Goal: Transaction & Acquisition: Book appointment/travel/reservation

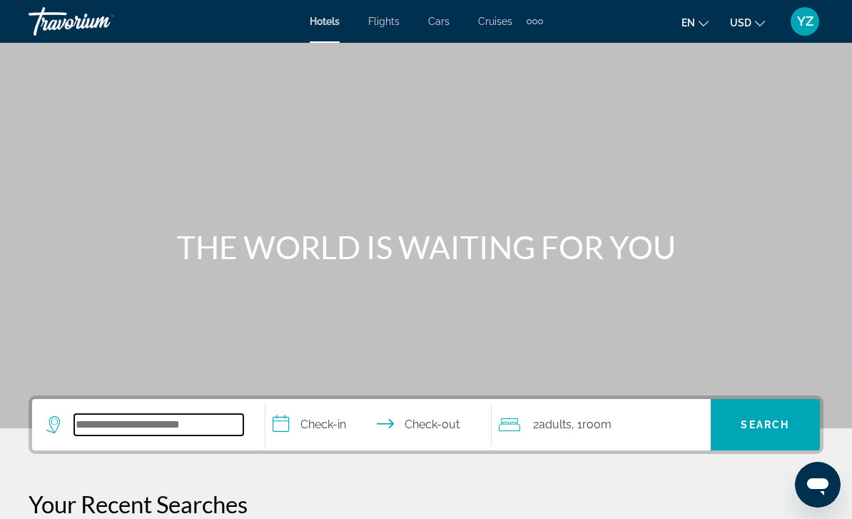
click at [157, 427] on input "Search hotel destination" at bounding box center [158, 424] width 169 height 21
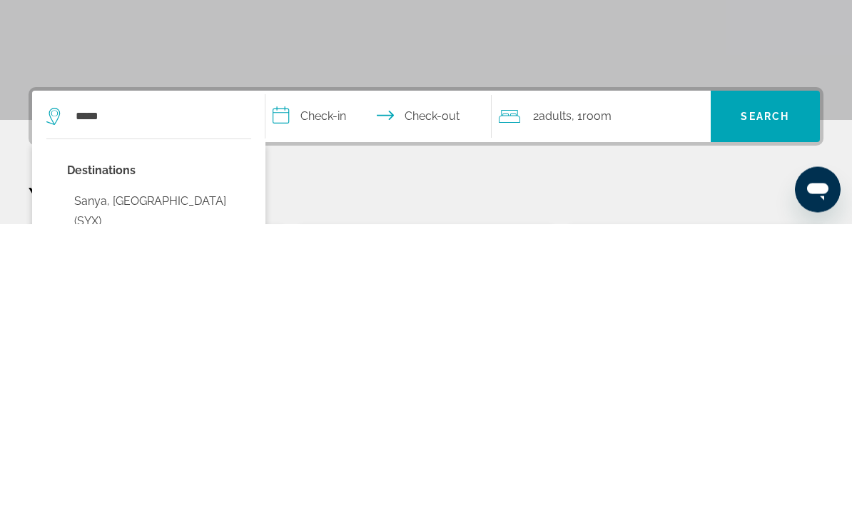
click at [150, 483] on button "Sanya, [GEOGRAPHIC_DATA] (SYX)" at bounding box center [159, 506] width 184 height 47
type input "**********"
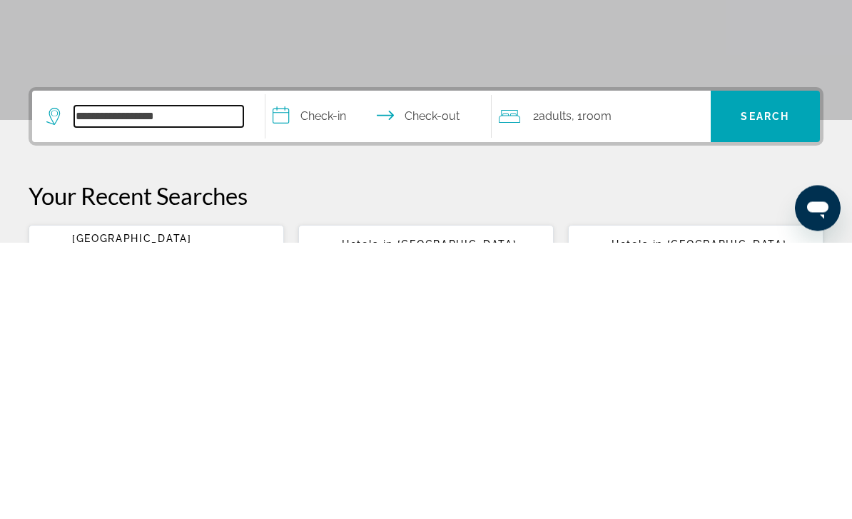
scroll to position [44, 0]
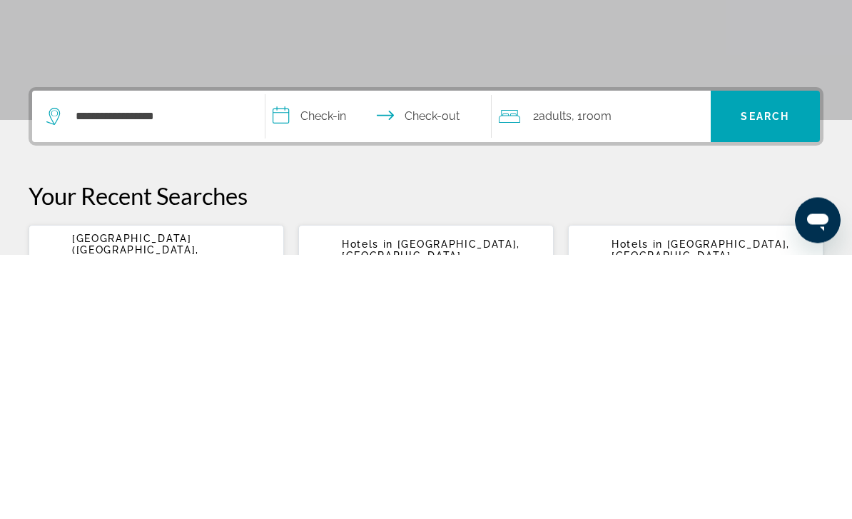
click at [296, 355] on input "**********" at bounding box center [381, 383] width 232 height 56
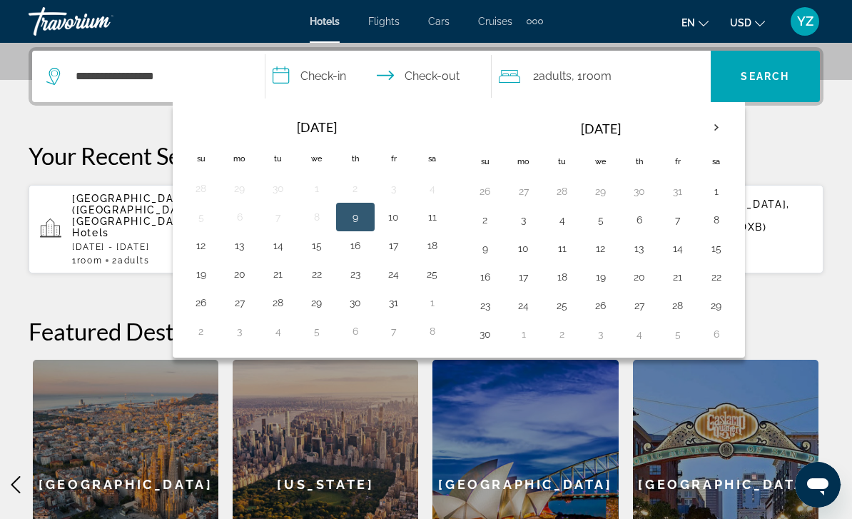
scroll to position [343, 0]
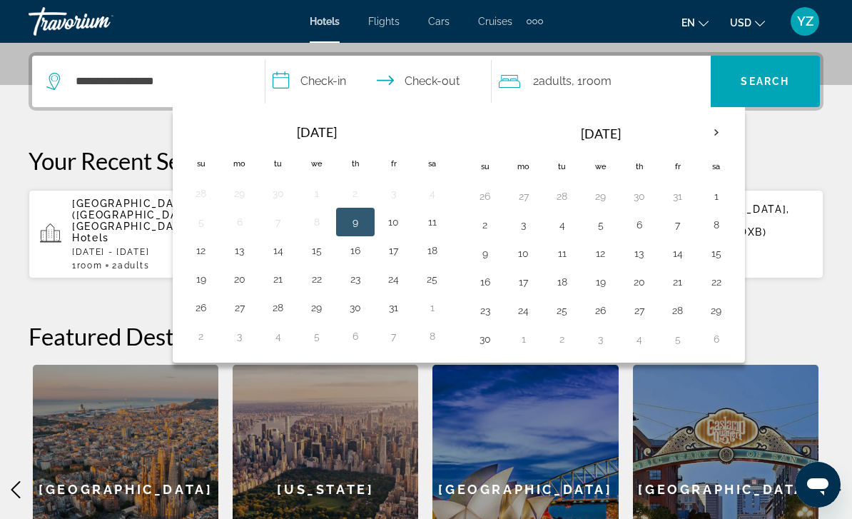
click at [438, 245] on button "18" at bounding box center [432, 250] width 23 height 20
click at [359, 285] on button "23" at bounding box center [355, 279] width 23 height 20
type input "**********"
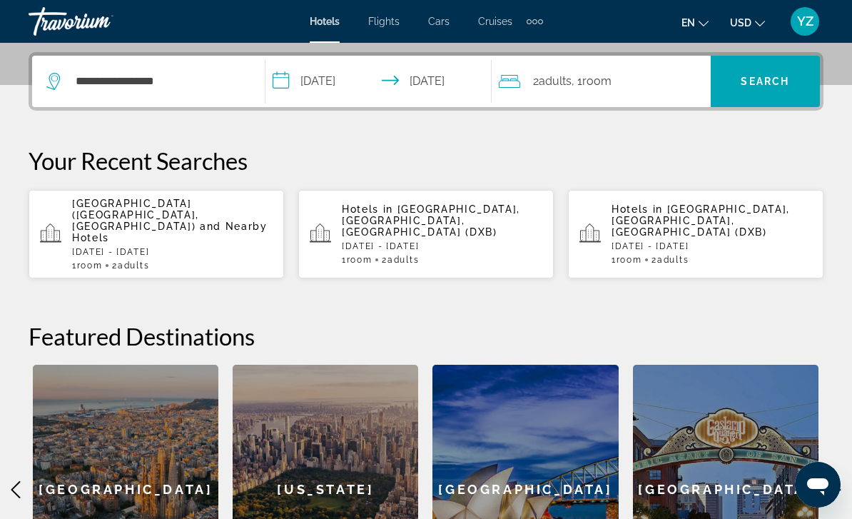
click at [755, 74] on span "Search" at bounding box center [765, 81] width 109 height 34
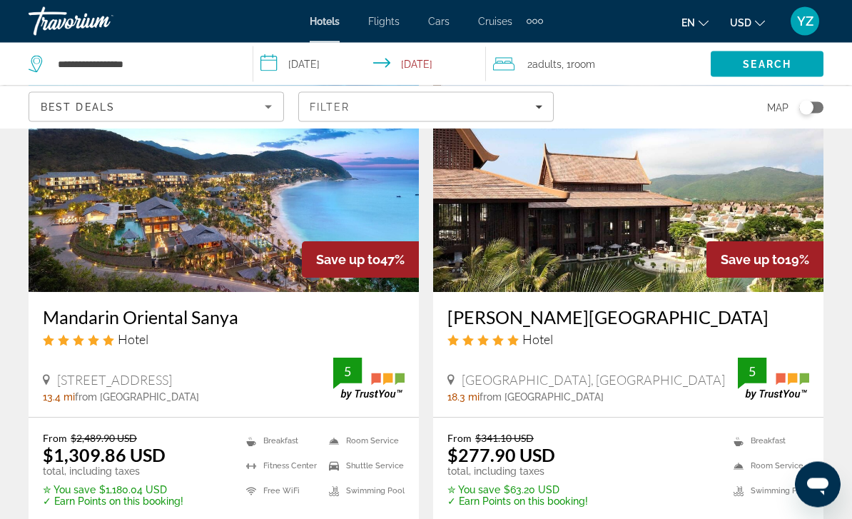
scroll to position [120, 0]
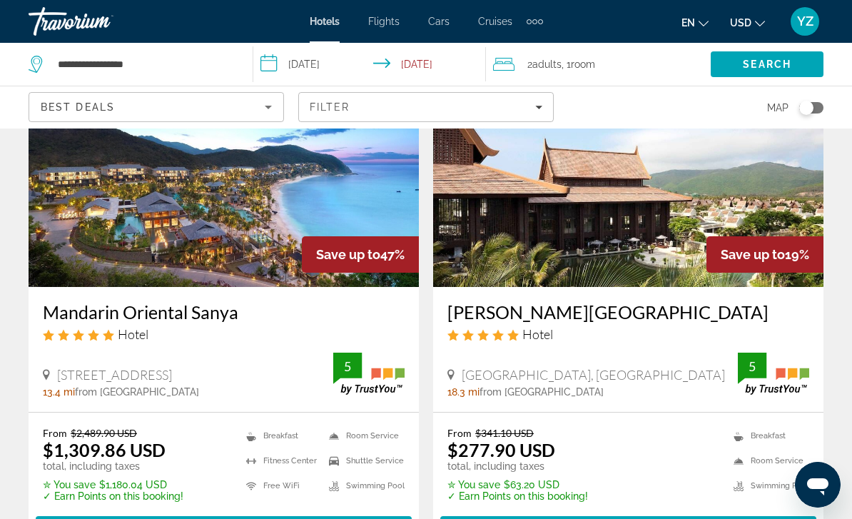
click at [268, 518] on span "Main content" at bounding box center [224, 529] width 376 height 34
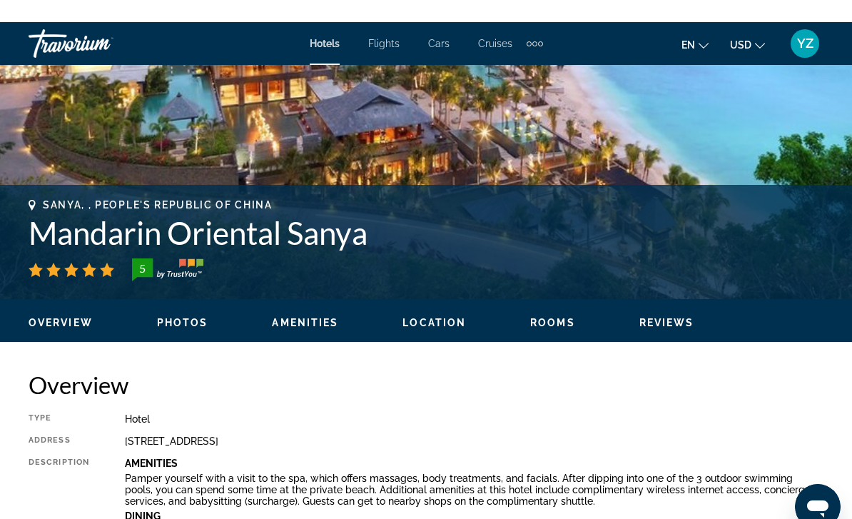
scroll to position [417, 0]
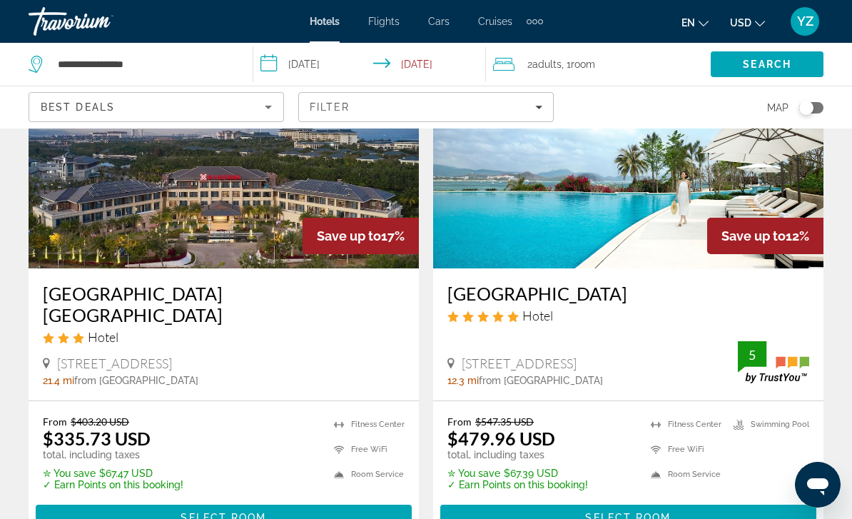
scroll to position [663, 0]
click at [658, 208] on img "Main content" at bounding box center [628, 155] width 390 height 228
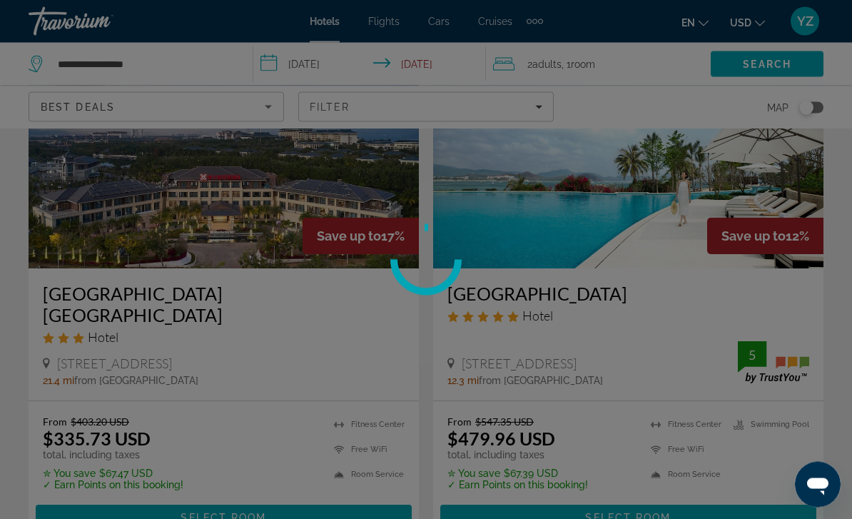
scroll to position [664, 0]
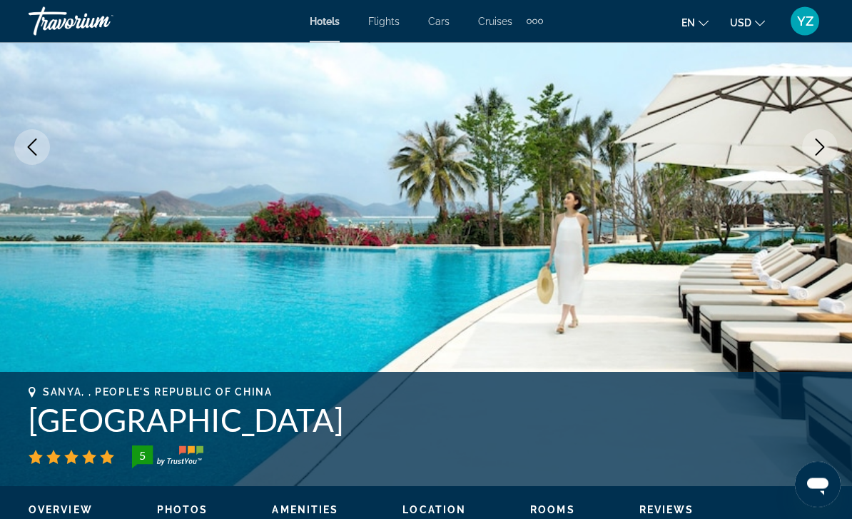
scroll to position [246, 0]
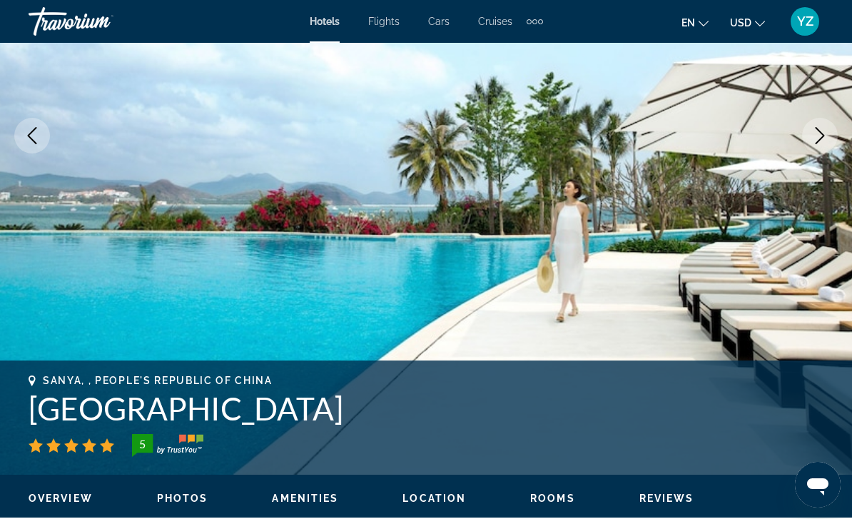
click at [813, 136] on icon "Next image" at bounding box center [819, 135] width 17 height 17
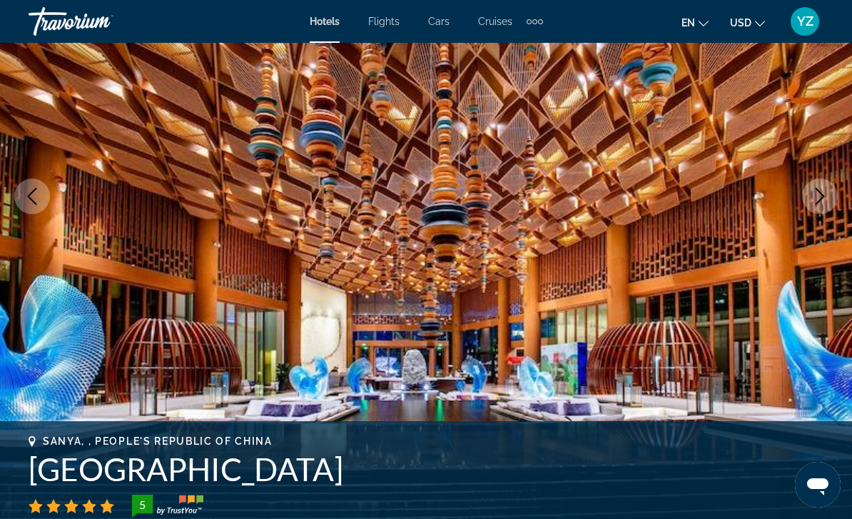
scroll to position [186, 0]
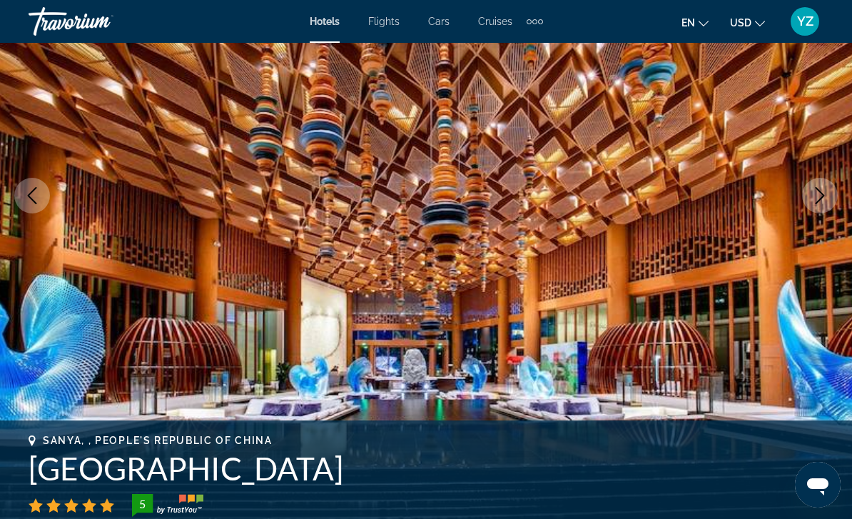
click at [818, 196] on icon "Next image" at bounding box center [819, 195] width 17 height 17
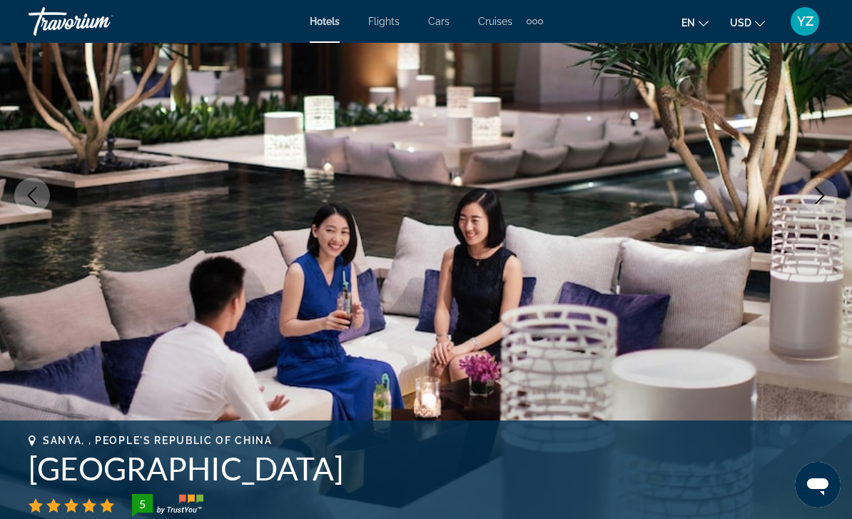
click at [813, 199] on icon "Next image" at bounding box center [819, 195] width 17 height 17
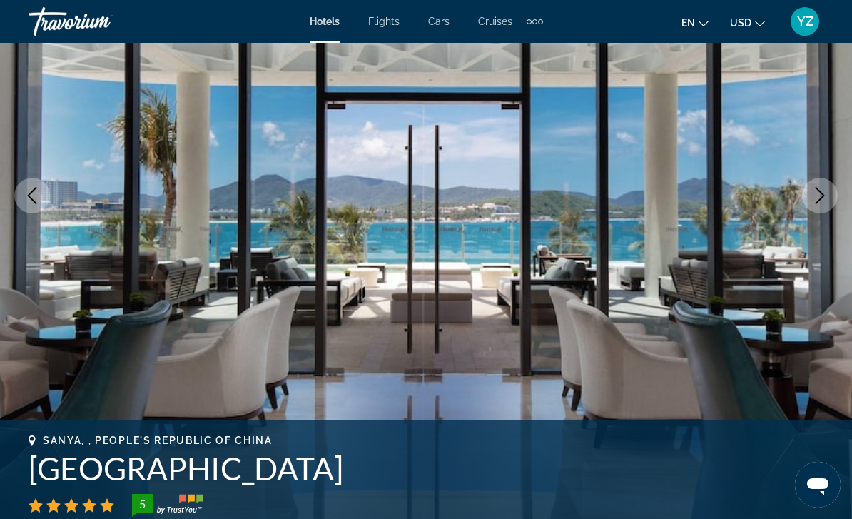
click at [812, 198] on icon "Next image" at bounding box center [819, 195] width 17 height 17
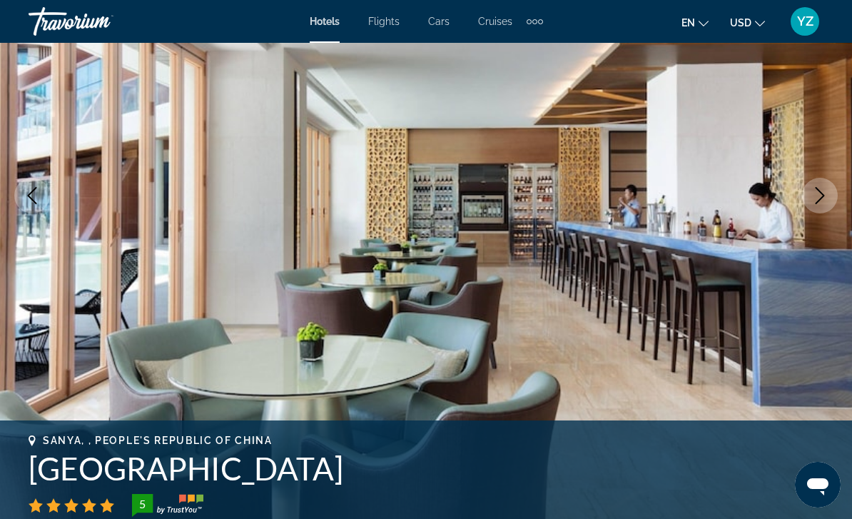
click at [815, 219] on img "Main content" at bounding box center [426, 196] width 852 height 678
click at [813, 203] on icon "Next image" at bounding box center [819, 195] width 17 height 17
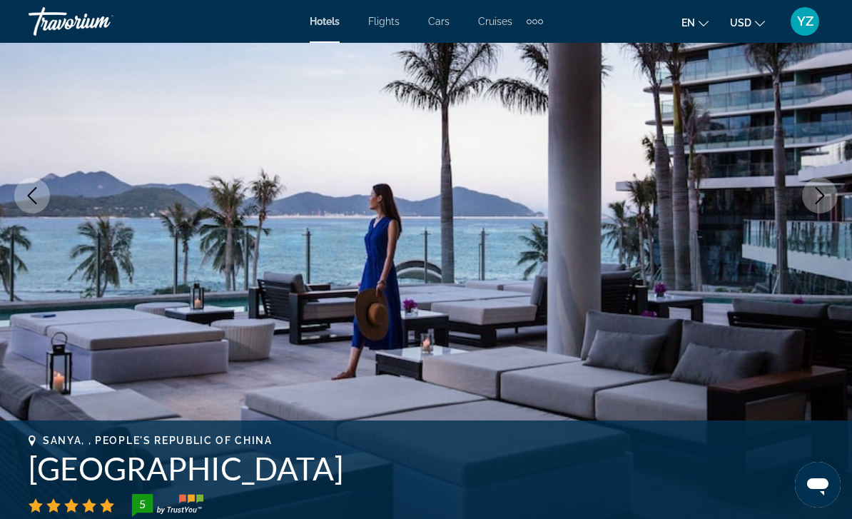
click at [820, 185] on button "Next image" at bounding box center [820, 196] width 36 height 36
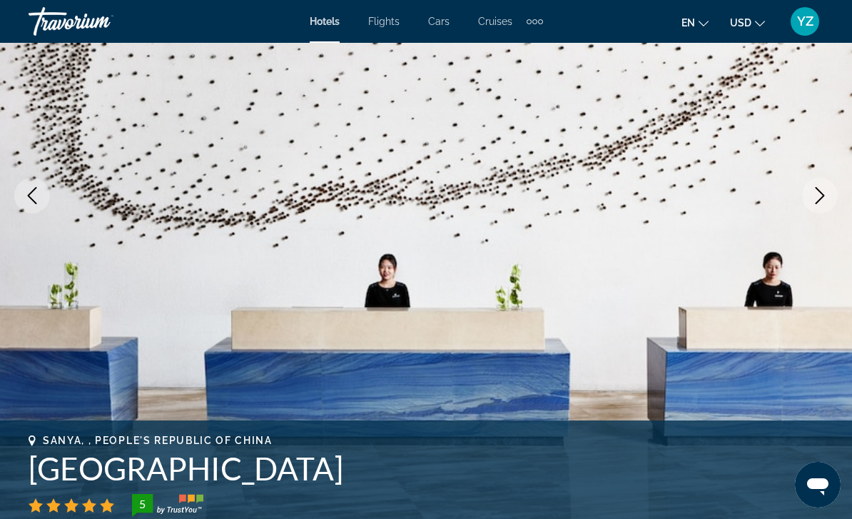
click at [815, 205] on button "Next image" at bounding box center [820, 196] width 36 height 36
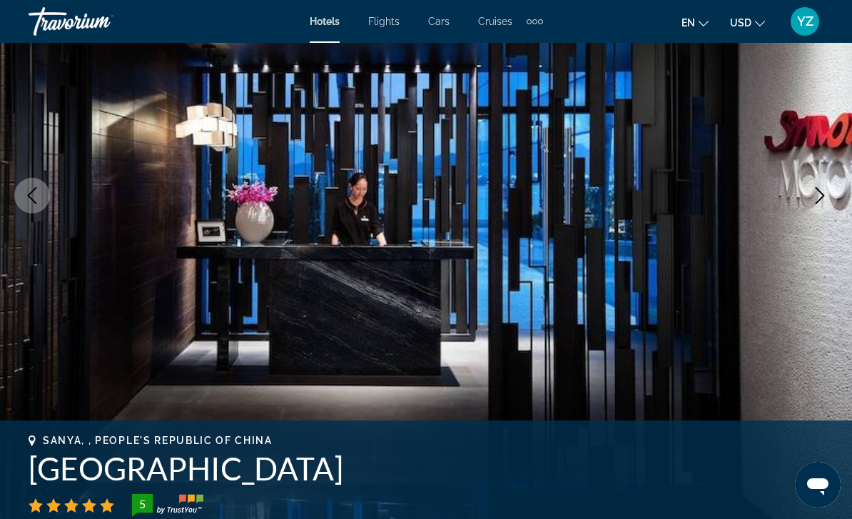
click at [815, 188] on icon "Next image" at bounding box center [819, 195] width 17 height 17
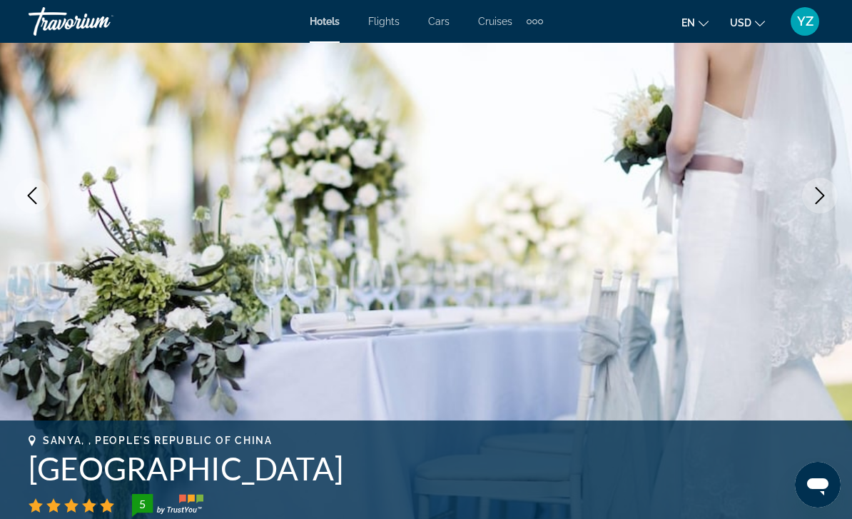
click at [810, 203] on button "Next image" at bounding box center [820, 196] width 36 height 36
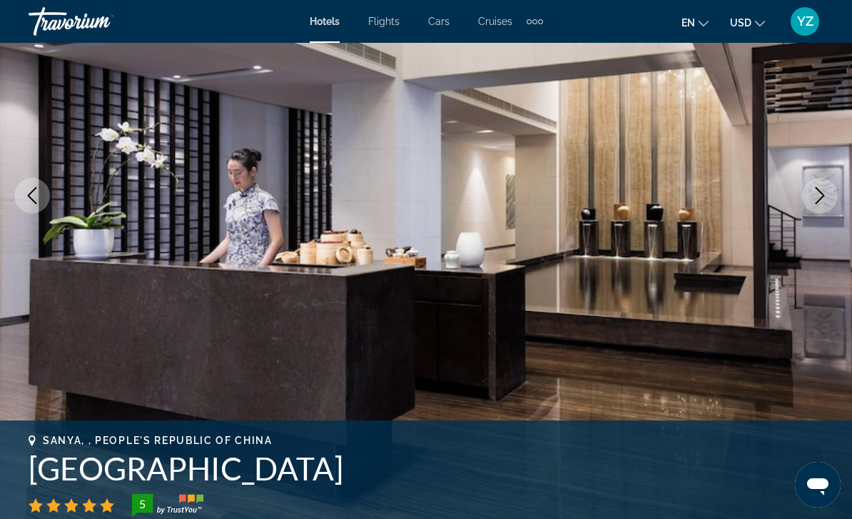
click at [813, 190] on icon "Next image" at bounding box center [819, 195] width 17 height 17
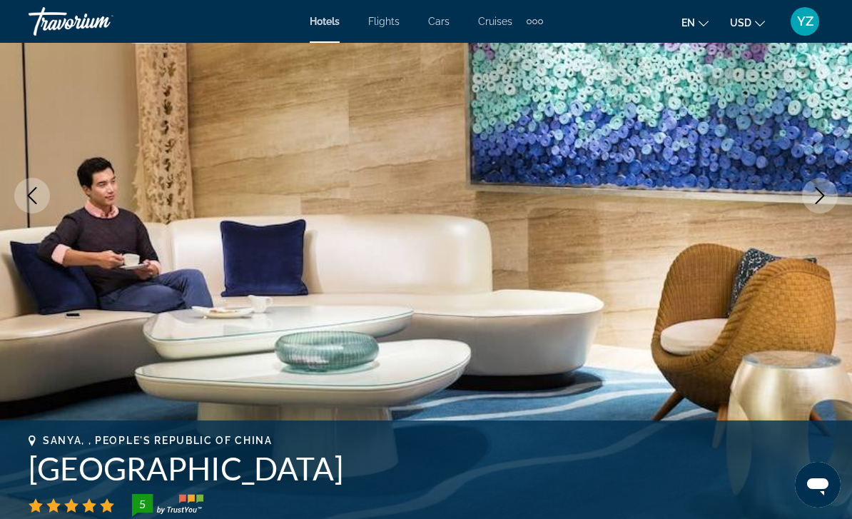
click at [818, 188] on icon "Next image" at bounding box center [819, 195] width 17 height 17
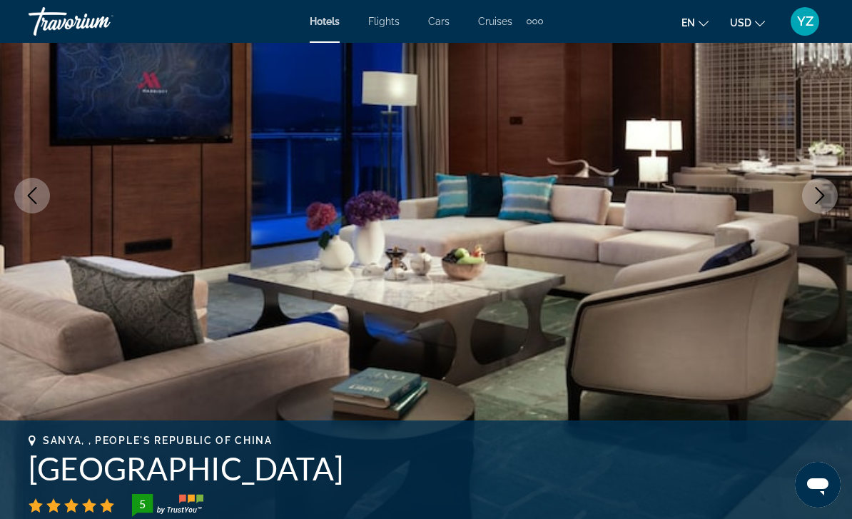
click at [818, 190] on icon "Next image" at bounding box center [819, 195] width 9 height 17
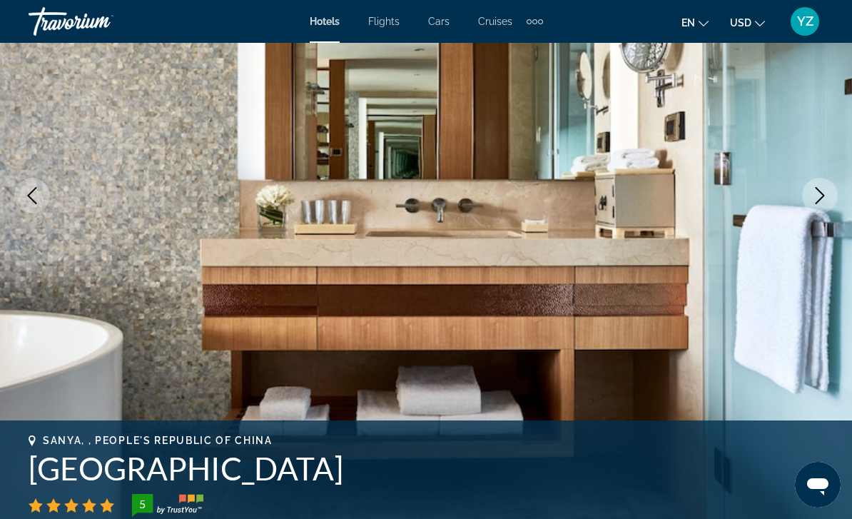
click at [812, 201] on icon "Next image" at bounding box center [819, 195] width 17 height 17
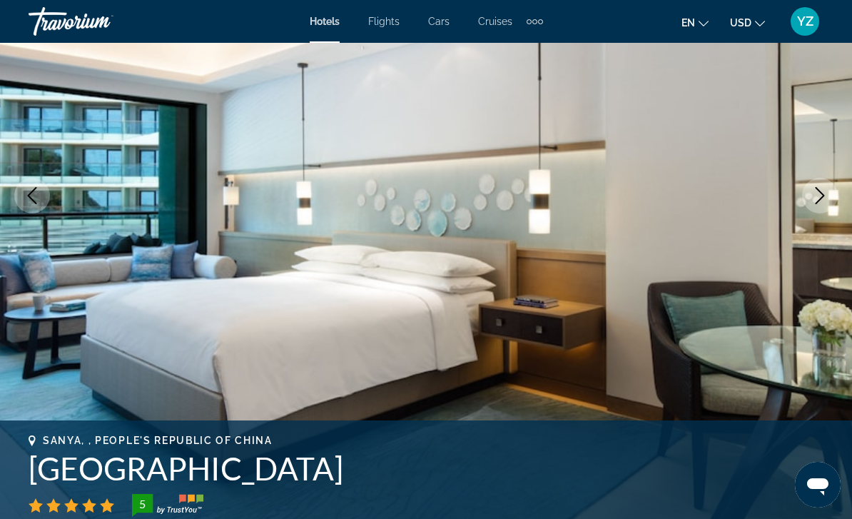
click at [813, 203] on icon "Next image" at bounding box center [819, 195] width 17 height 17
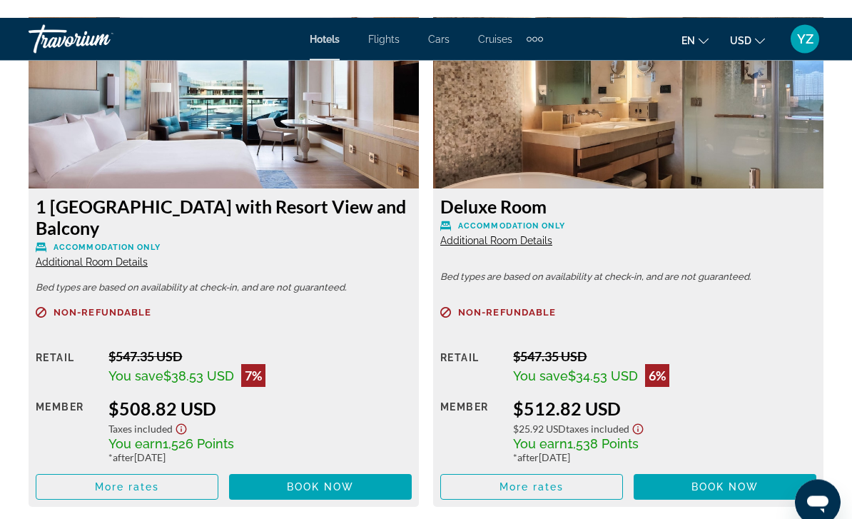
scroll to position [2770, 0]
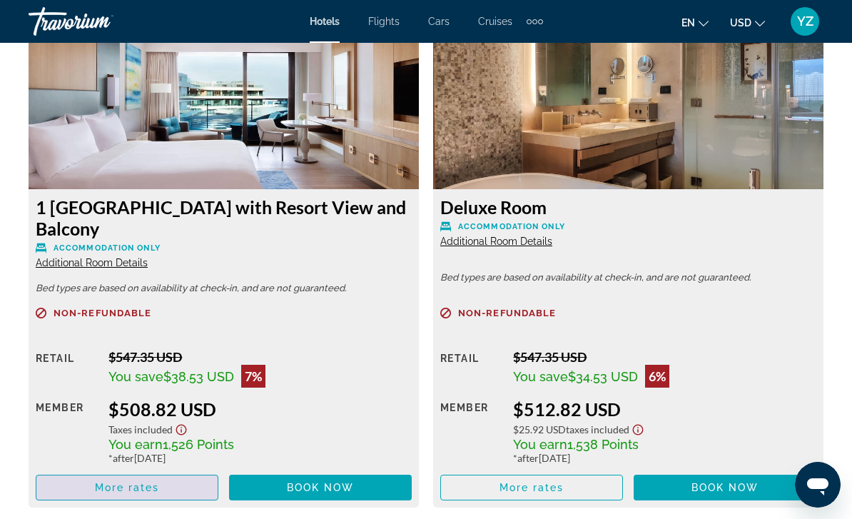
click at [123, 485] on span "More rates" at bounding box center [127, 487] width 65 height 11
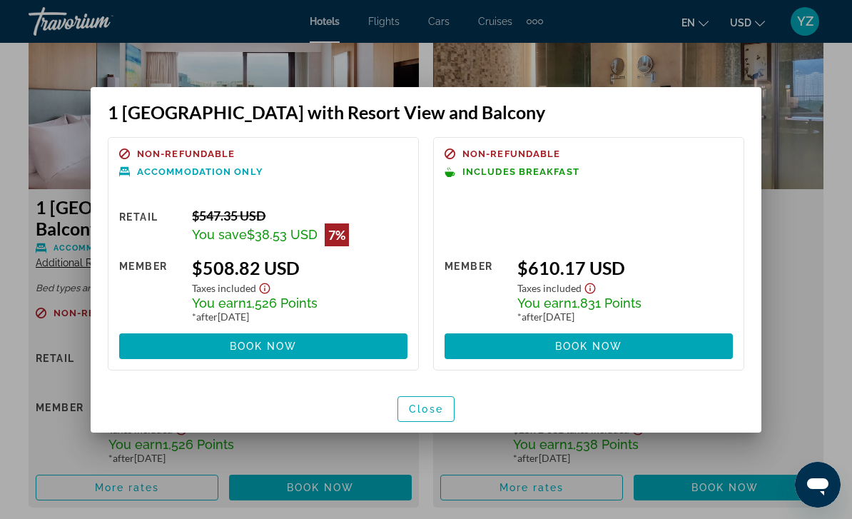
click at [683, 345] on span at bounding box center [588, 346] width 288 height 34
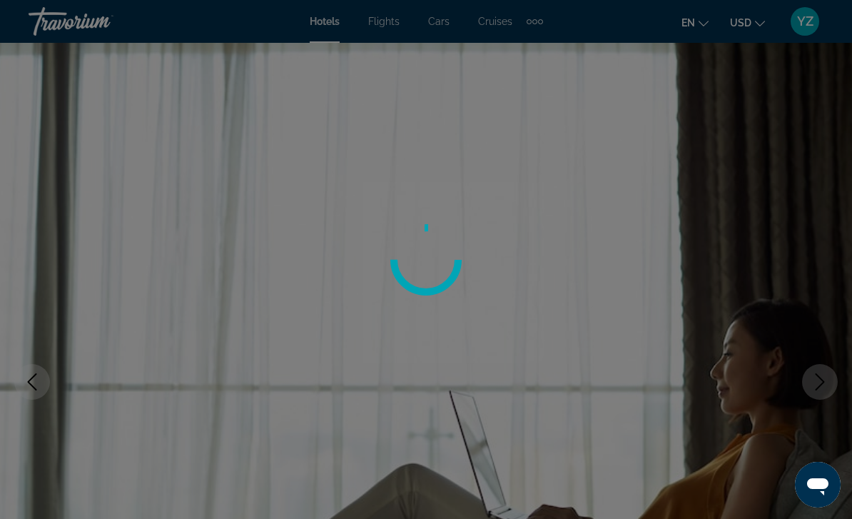
scroll to position [2770, 0]
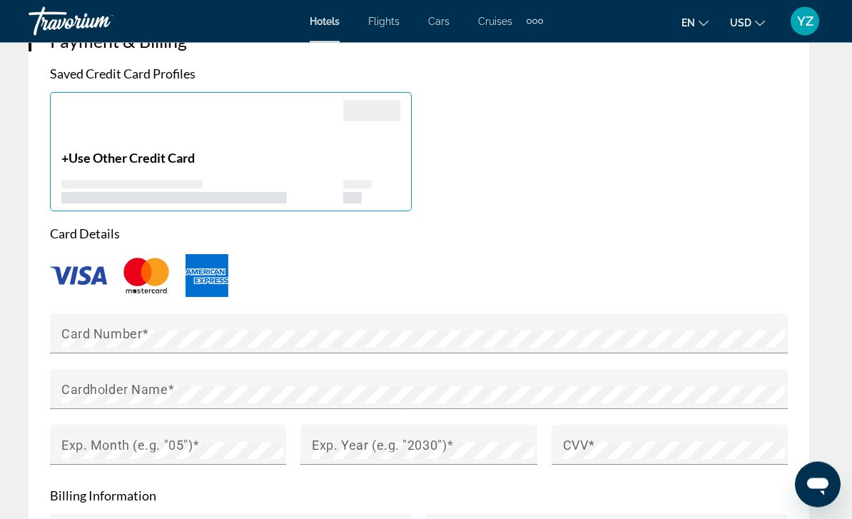
scroll to position [1313, 0]
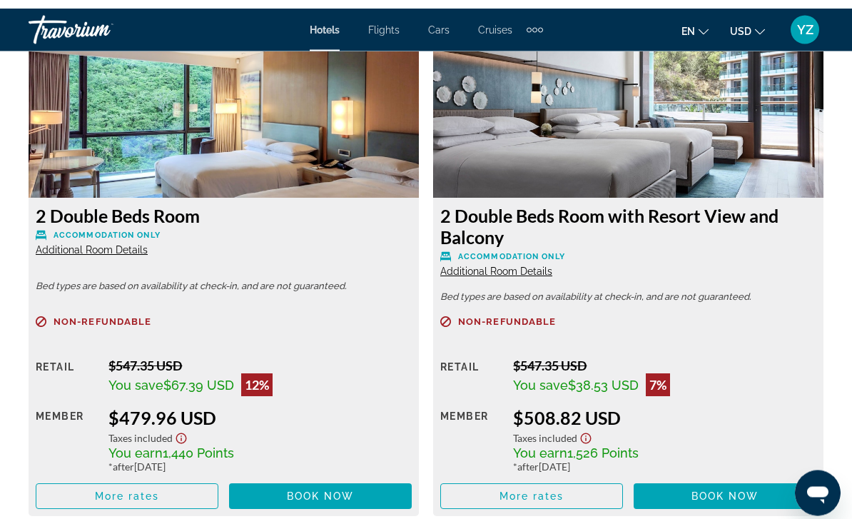
scroll to position [2249, 0]
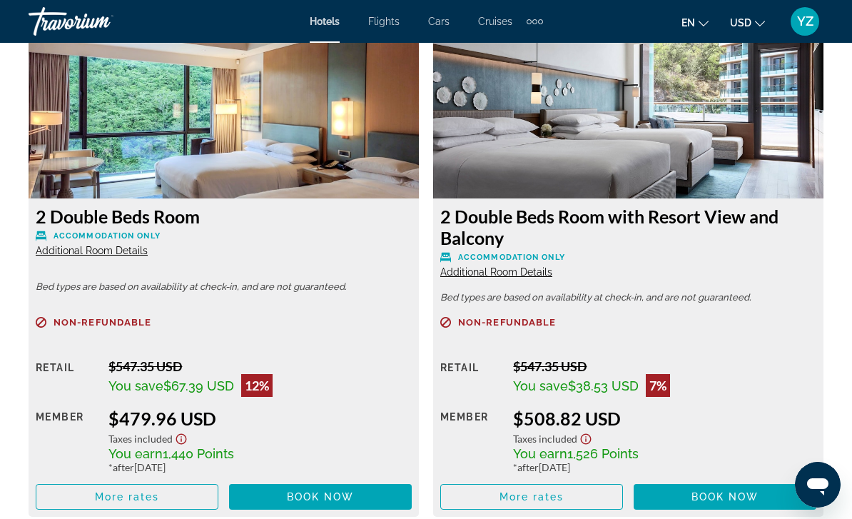
click at [190, 502] on span "Main content" at bounding box center [126, 496] width 181 height 34
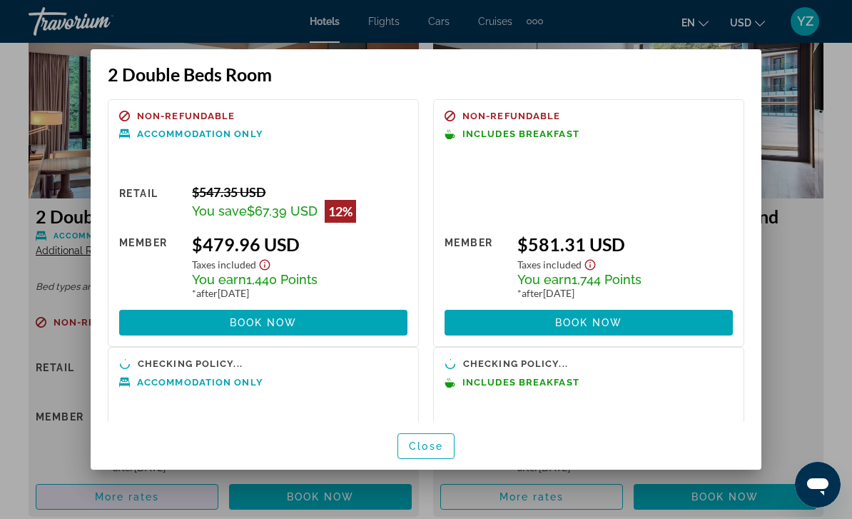
scroll to position [0, 0]
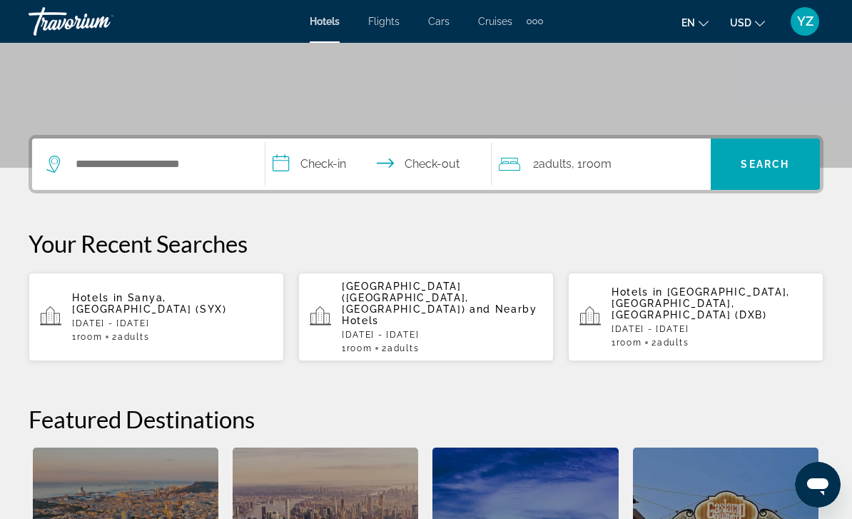
scroll to position [292, 0]
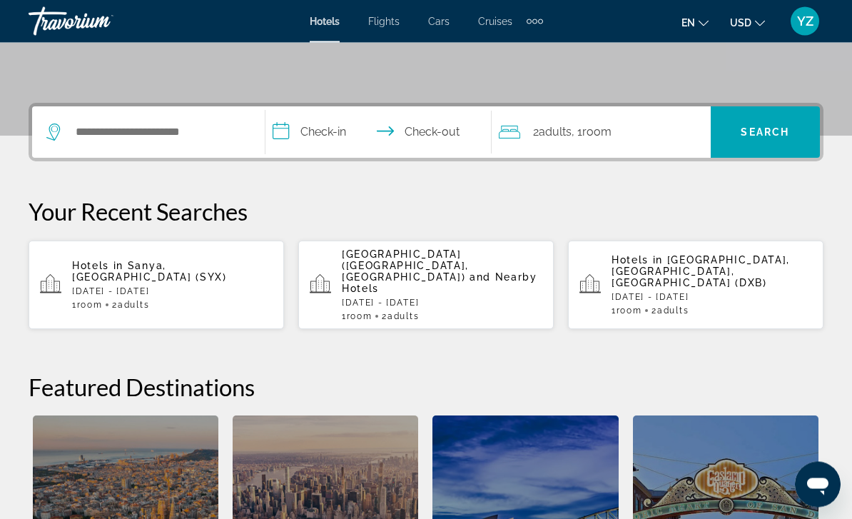
click at [80, 266] on span "Hotels in" at bounding box center [97, 265] width 51 height 11
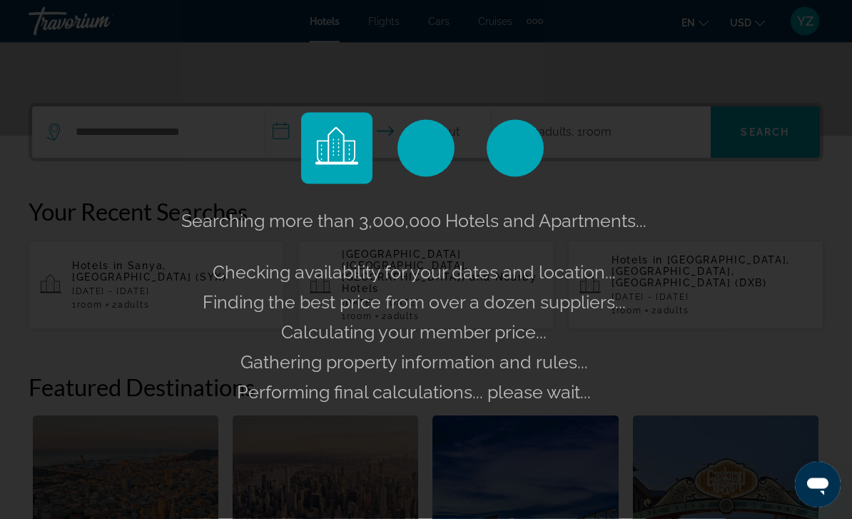
scroll to position [293, 0]
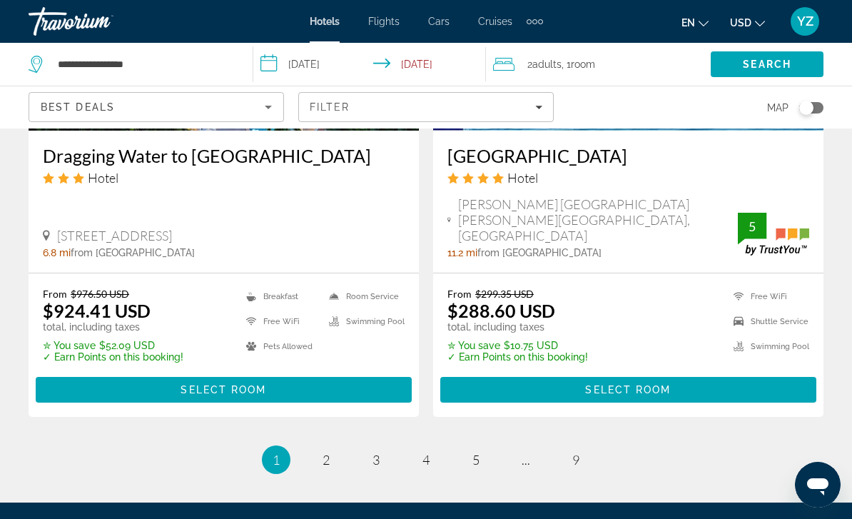
scroll to position [2999, 0]
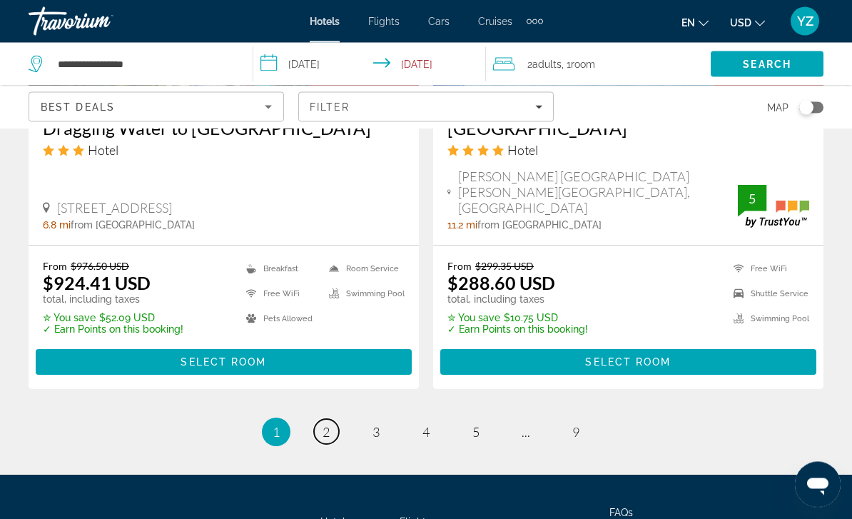
click at [321, 419] on link "page 2" at bounding box center [326, 431] width 25 height 25
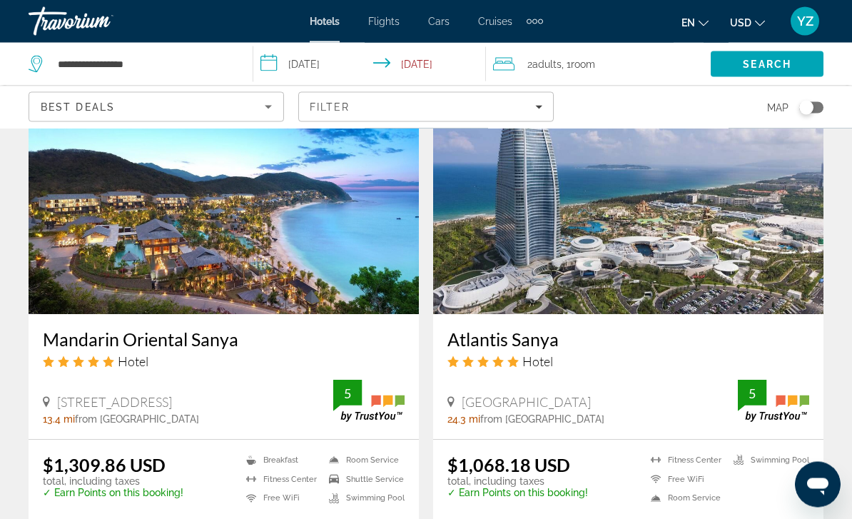
scroll to position [2799, 0]
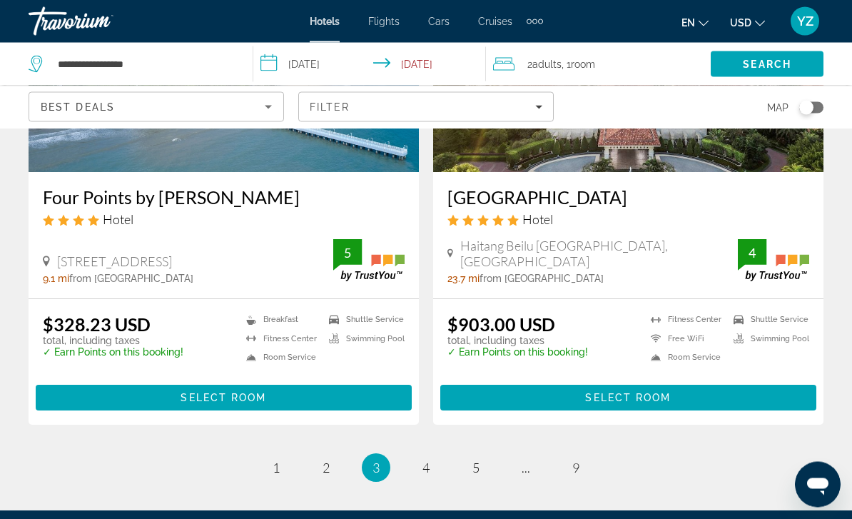
scroll to position [2811, 0]
click at [433, 467] on link "page 4" at bounding box center [426, 467] width 25 height 25
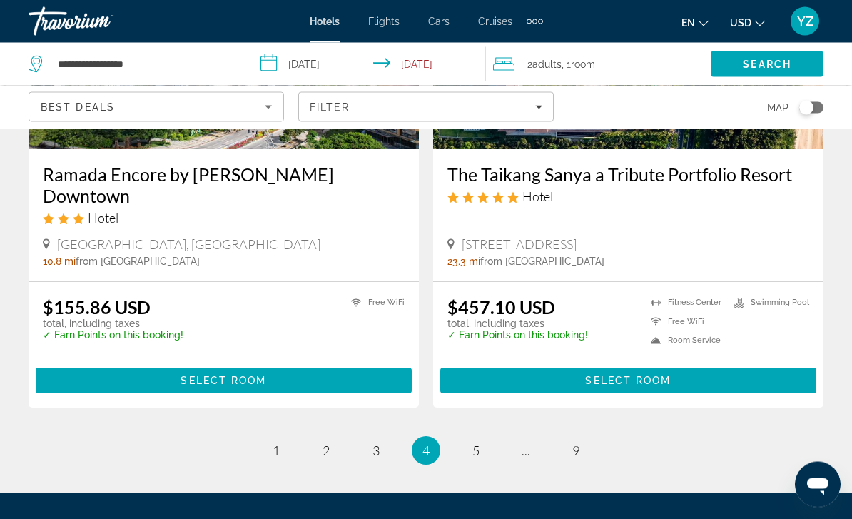
scroll to position [2908, 0]
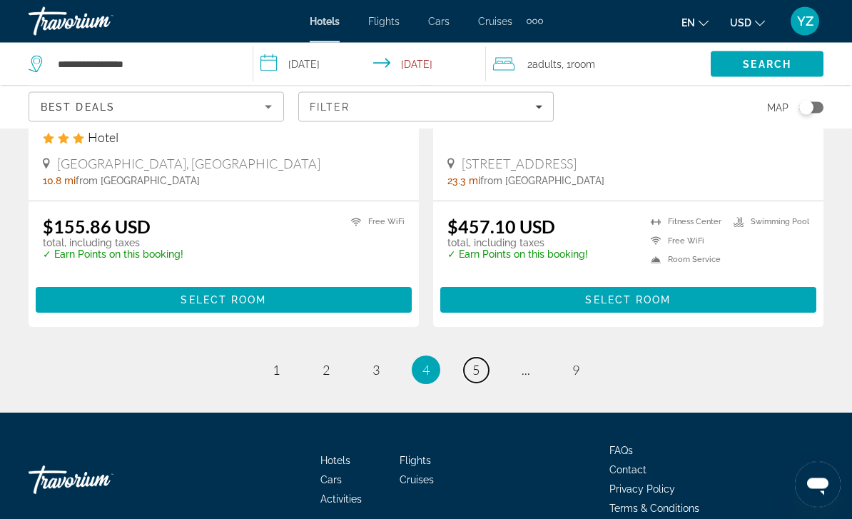
click at [479, 362] on span "5" at bounding box center [475, 370] width 7 height 16
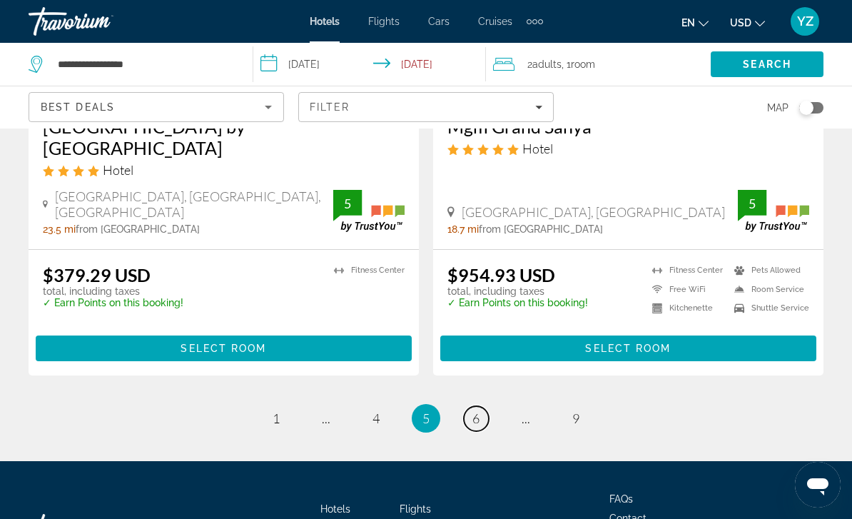
scroll to position [2871, 0]
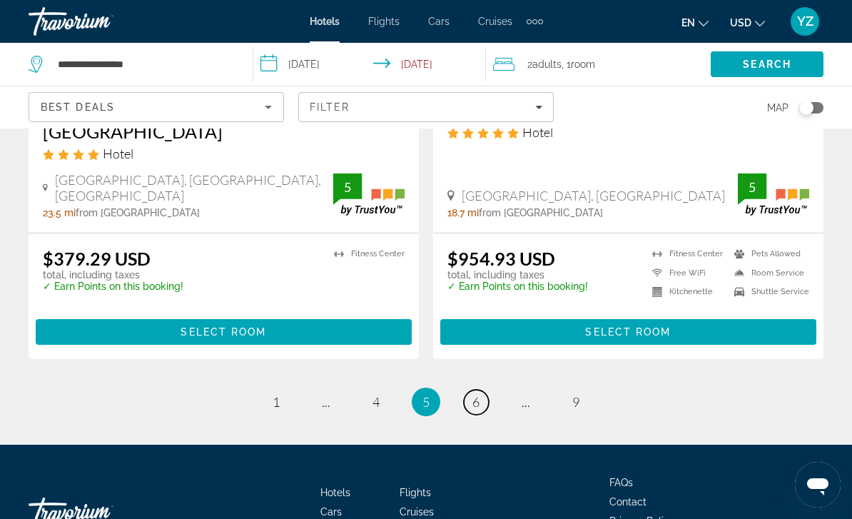
click at [487, 390] on link "page 6" at bounding box center [476, 402] width 25 height 25
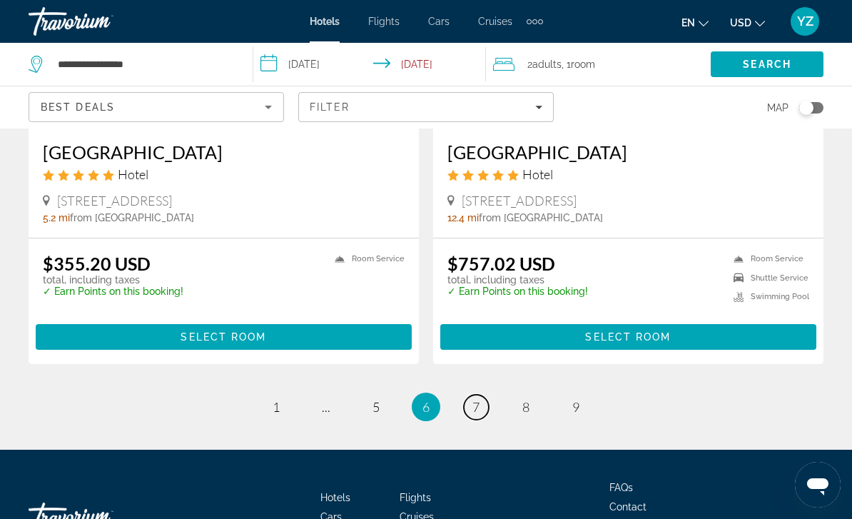
scroll to position [2842, 0]
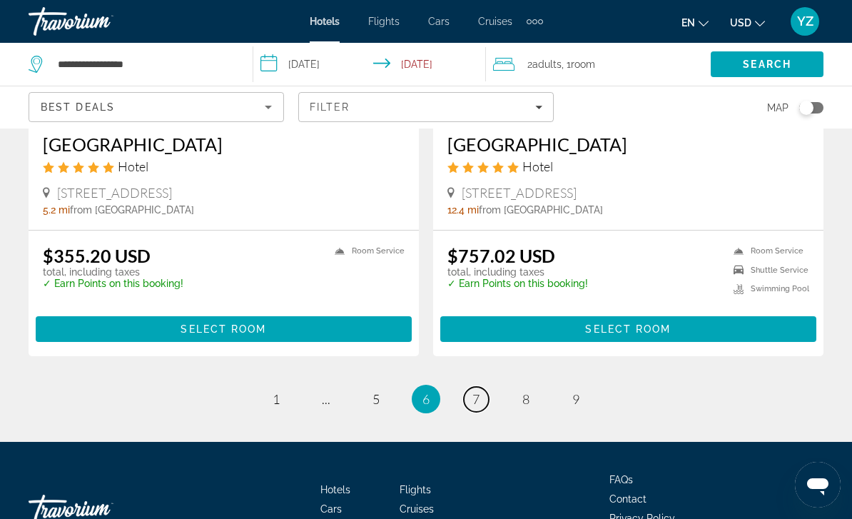
click at [486, 387] on link "page 7" at bounding box center [476, 399] width 25 height 25
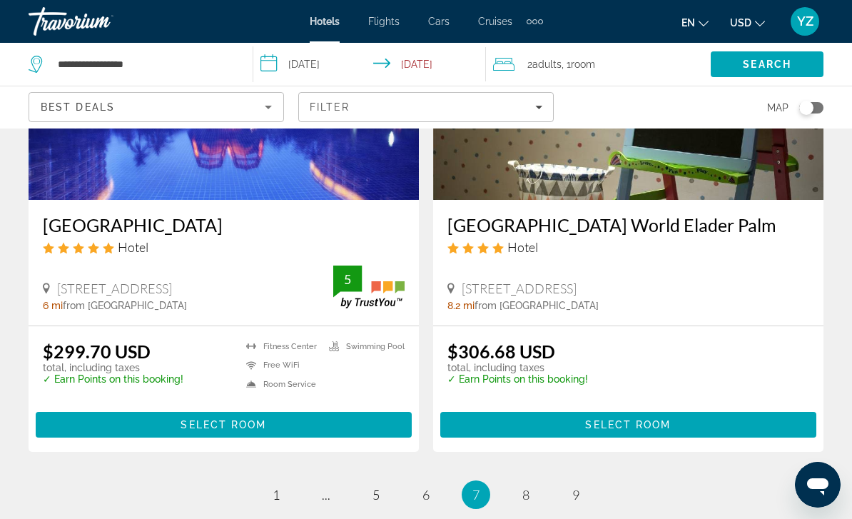
scroll to position [2878, 0]
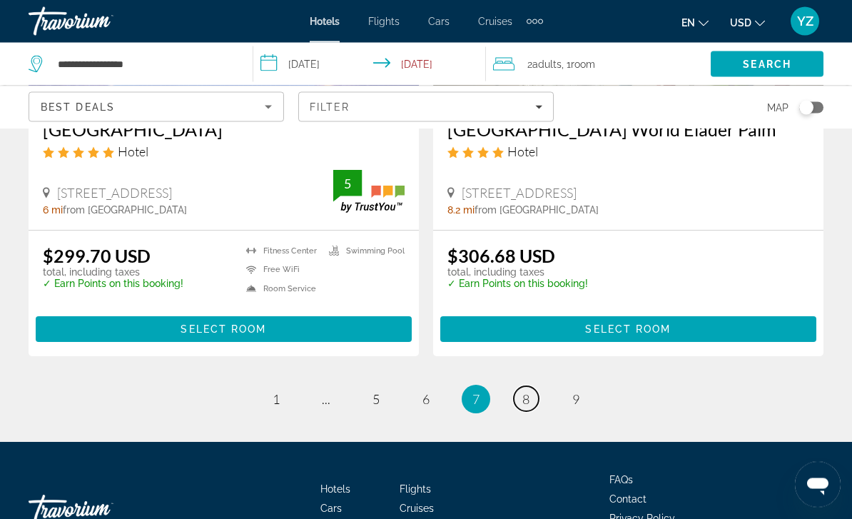
click at [529, 392] on span "8" at bounding box center [525, 400] width 7 height 16
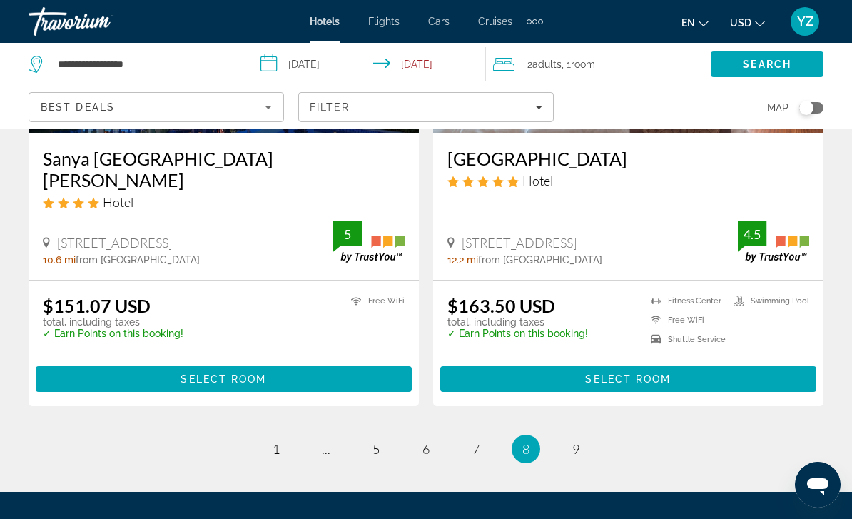
scroll to position [2874, 0]
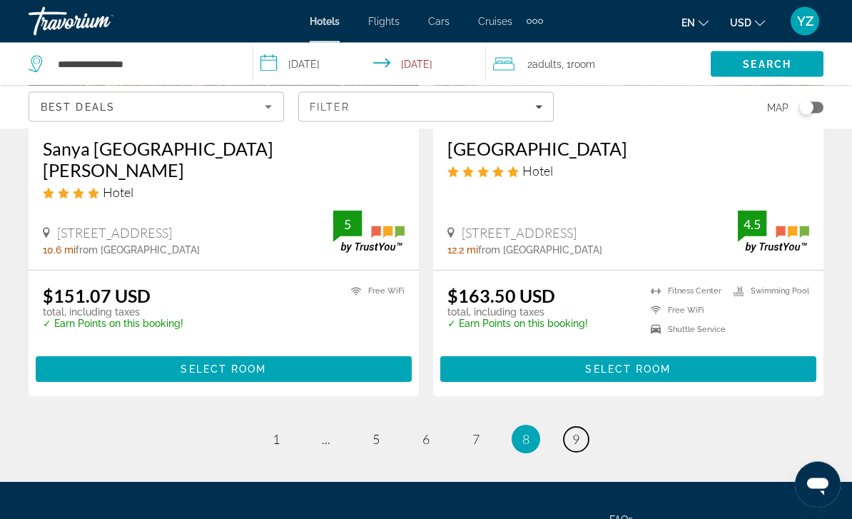
click at [586, 427] on link "page 9" at bounding box center [576, 439] width 25 height 25
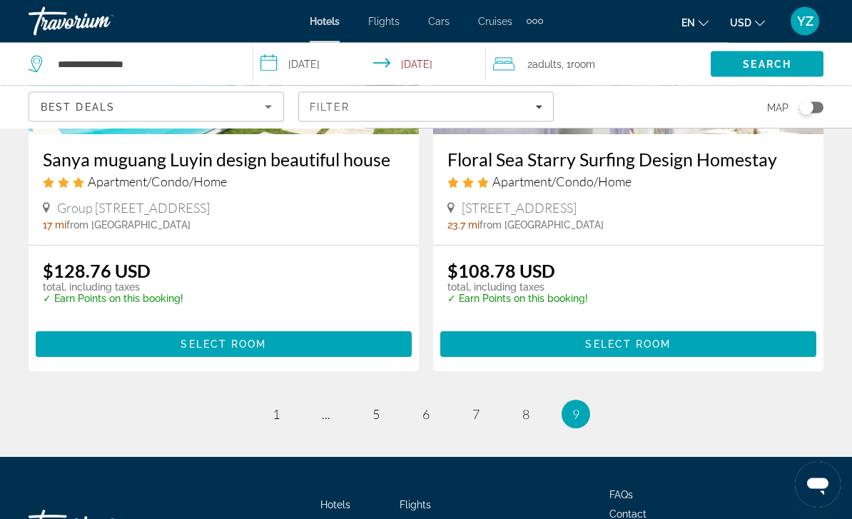
scroll to position [1776, 0]
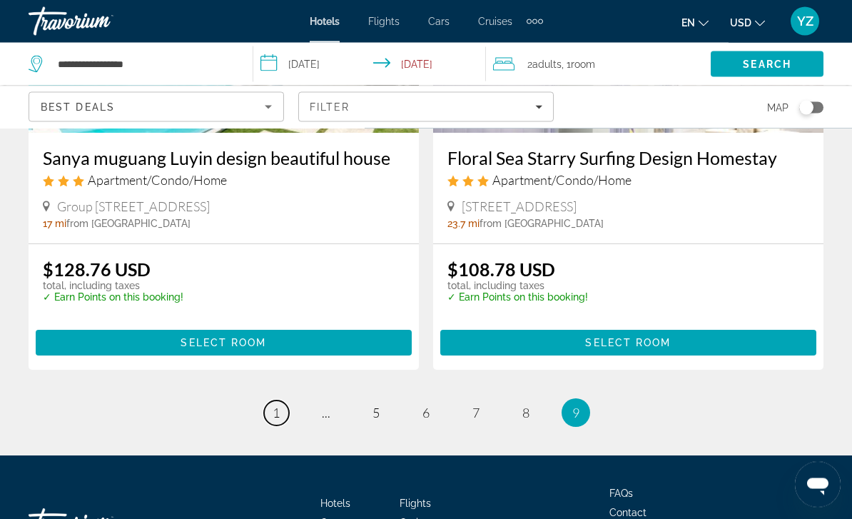
click at [278, 408] on span "1" at bounding box center [276, 413] width 7 height 16
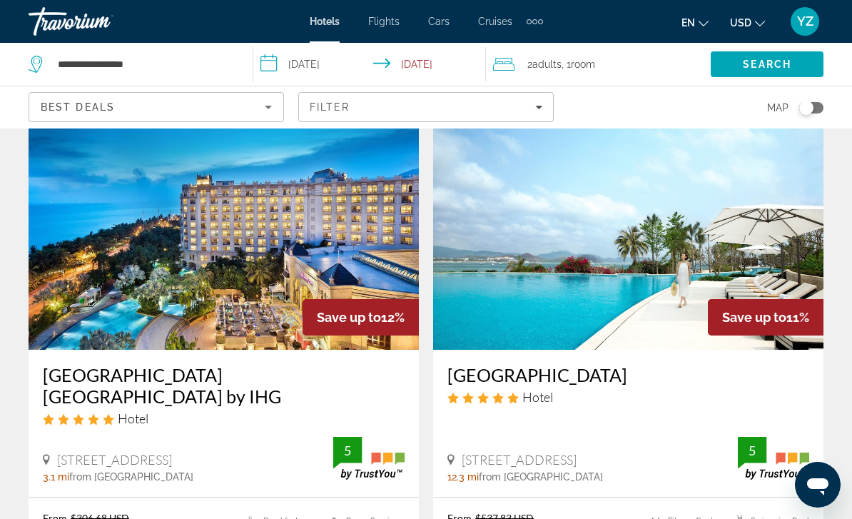
scroll to position [606, 0]
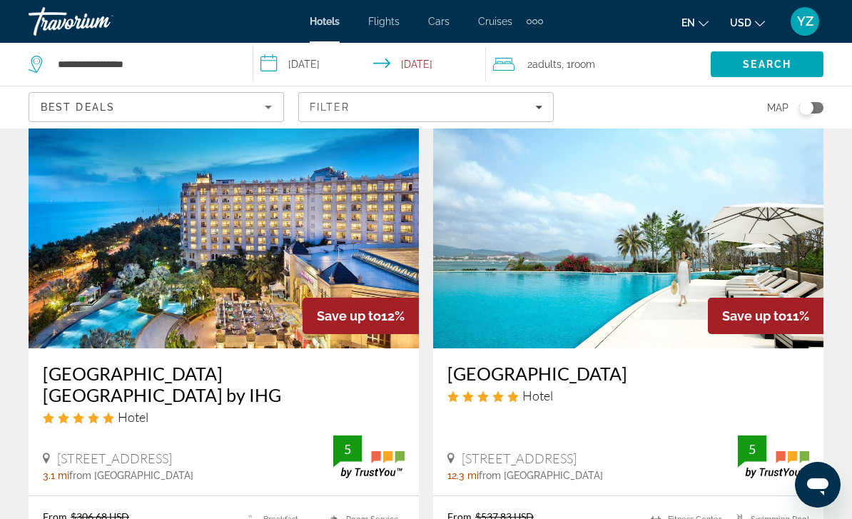
click at [253, 246] on img "Main content" at bounding box center [224, 234] width 390 height 228
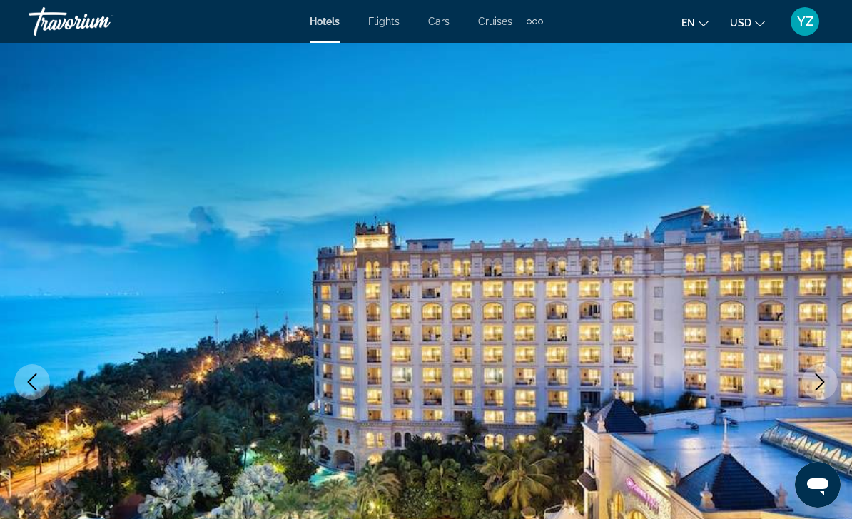
click at [825, 380] on icon "Next image" at bounding box center [819, 381] width 17 height 17
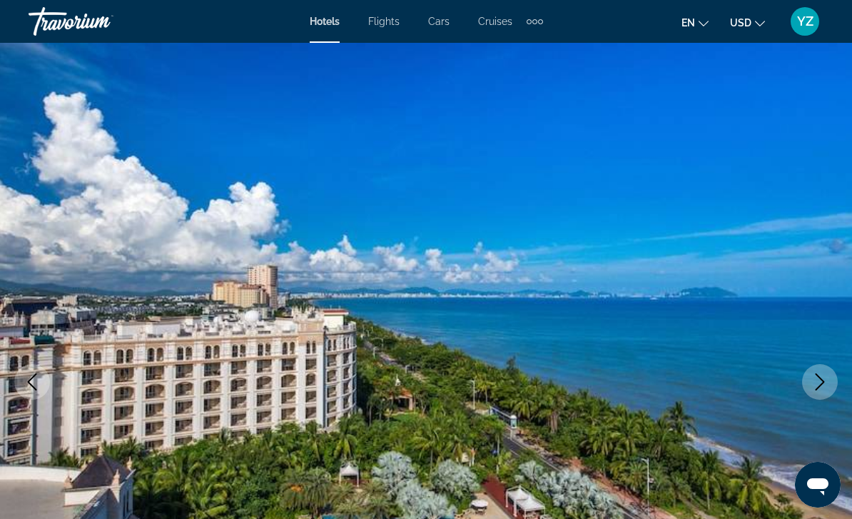
click at [814, 392] on button "Next image" at bounding box center [820, 382] width 36 height 36
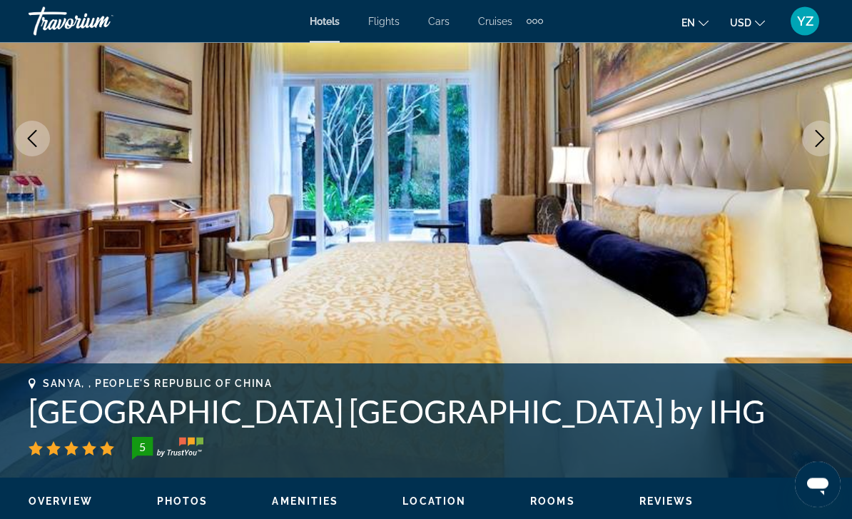
scroll to position [223, 0]
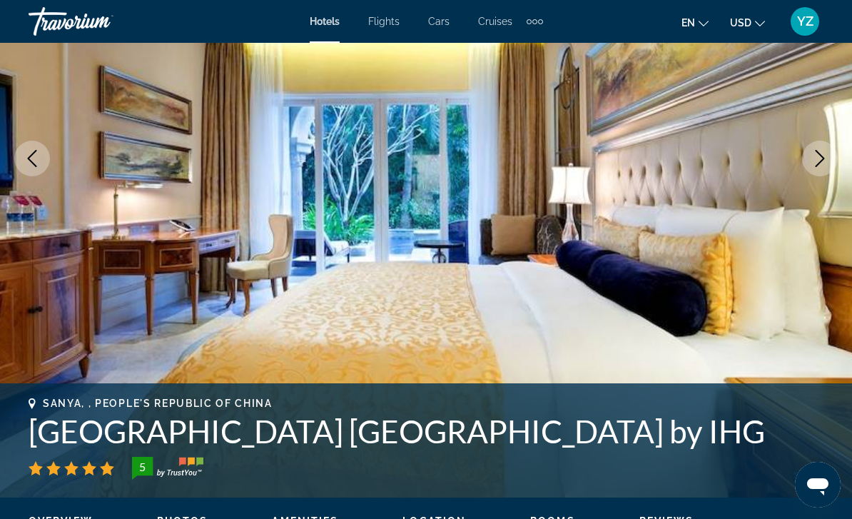
click at [817, 164] on icon "Next image" at bounding box center [819, 158] width 17 height 17
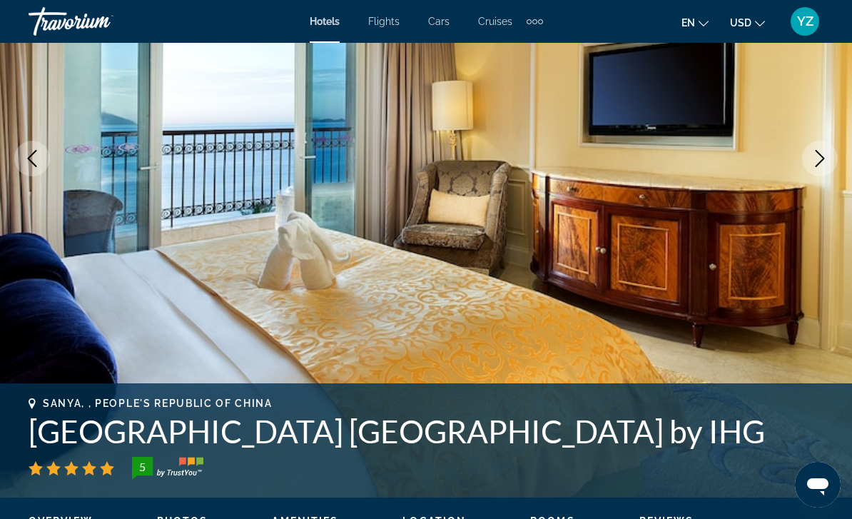
click at [818, 168] on button "Next image" at bounding box center [820, 159] width 36 height 36
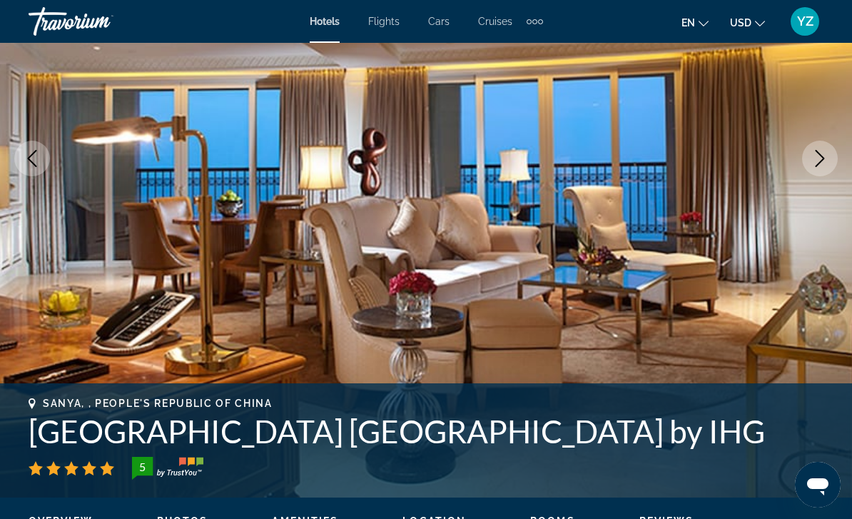
click at [819, 162] on icon "Next image" at bounding box center [819, 158] width 17 height 17
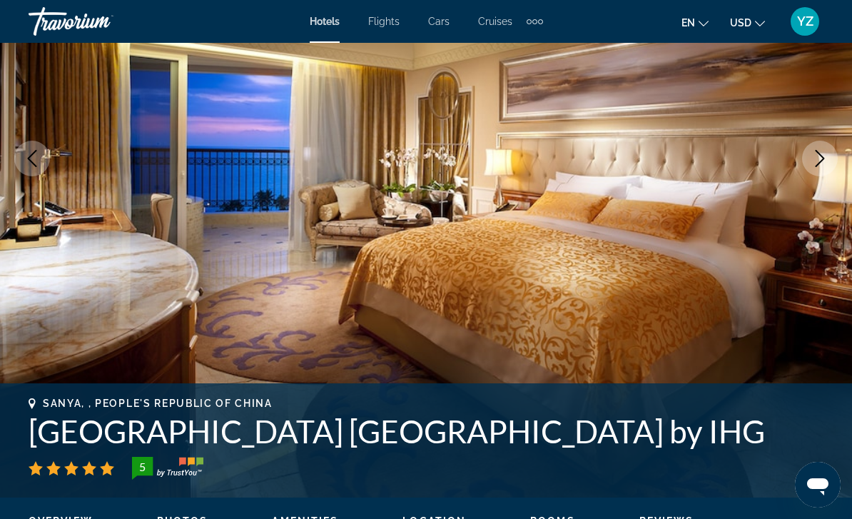
click at [815, 166] on icon "Next image" at bounding box center [819, 158] width 9 height 17
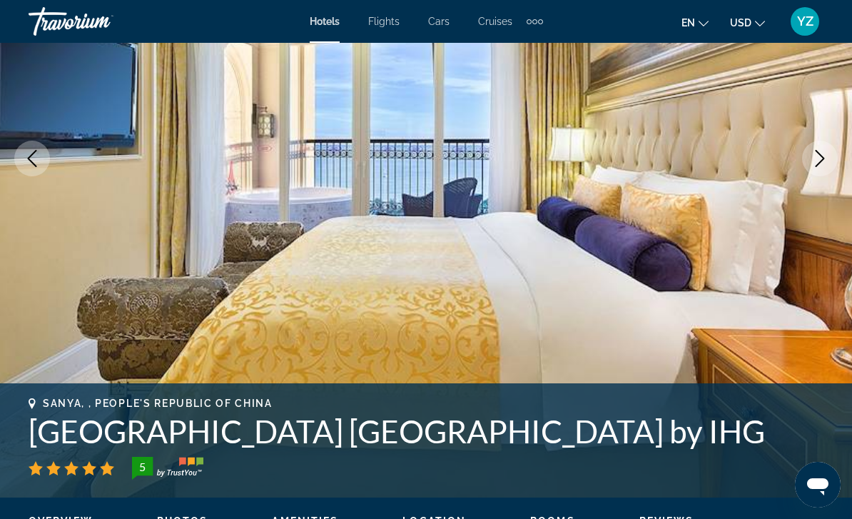
click at [817, 165] on icon "Next image" at bounding box center [819, 158] width 9 height 17
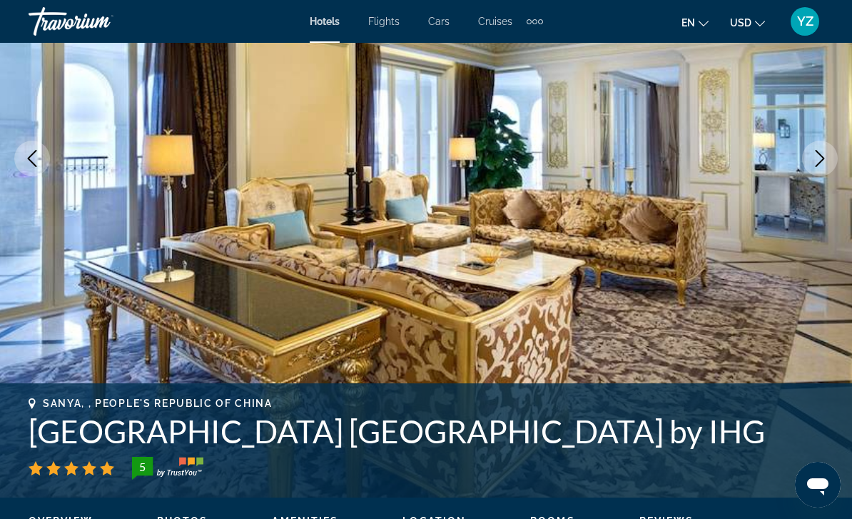
click at [815, 165] on icon "Next image" at bounding box center [819, 158] width 17 height 17
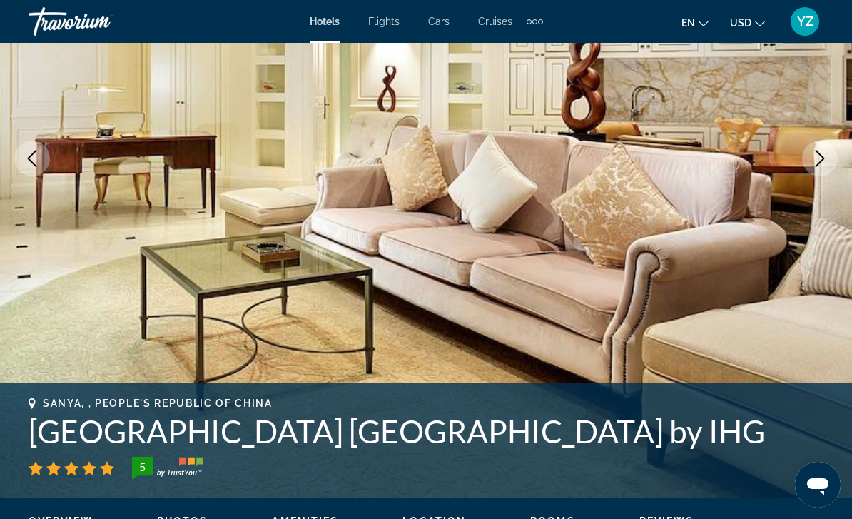
click at [815, 163] on icon "Next image" at bounding box center [819, 158] width 17 height 17
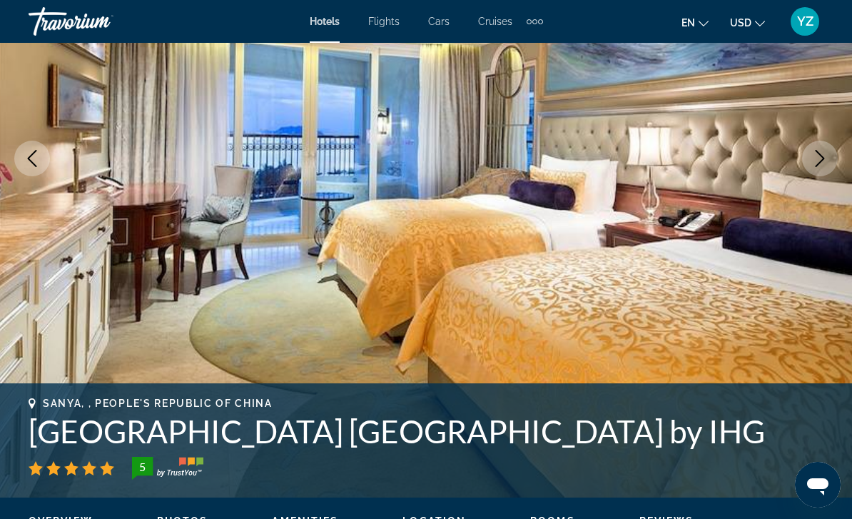
click at [818, 165] on icon "Next image" at bounding box center [819, 158] width 9 height 17
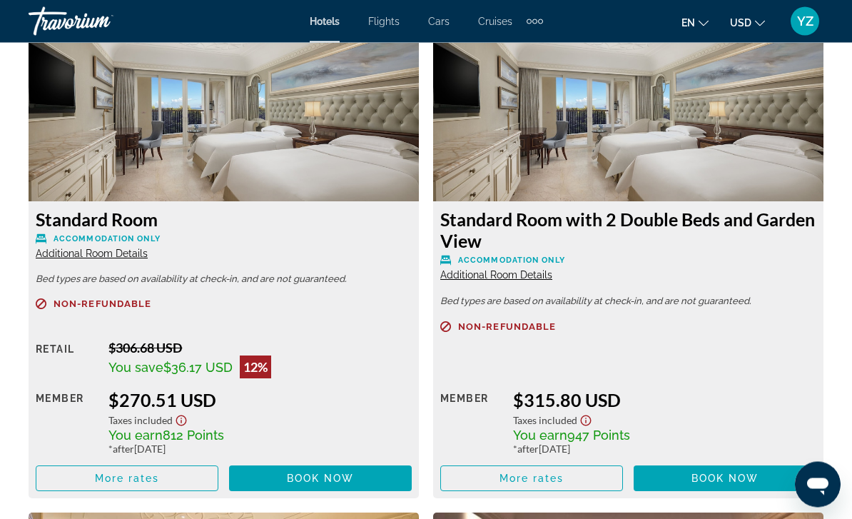
scroll to position [2238, 0]
click at [177, 476] on span "Main content" at bounding box center [126, 478] width 181 height 34
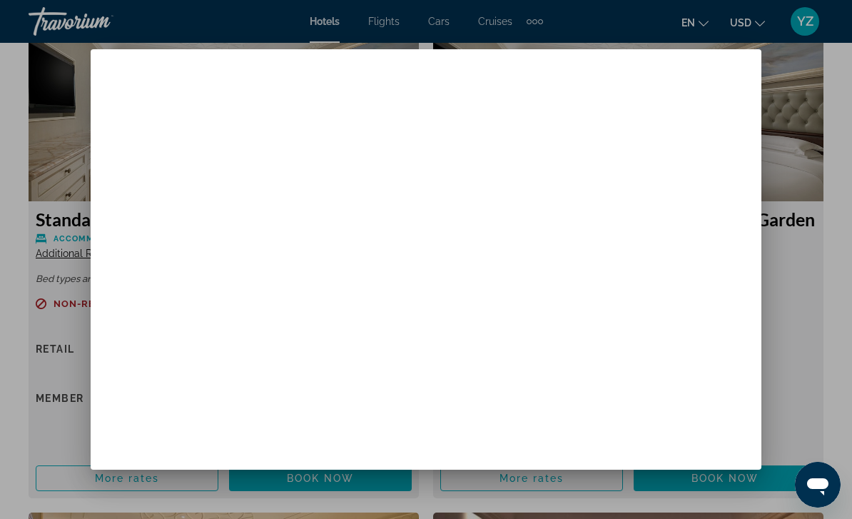
scroll to position [0, 0]
click at [423, 347] on div "Non-refundable Includes Breakfast Retail $0.00 when you redeem Member $356.53 U…" at bounding box center [263, 459] width 325 height 225
click at [803, 260] on div at bounding box center [426, 259] width 852 height 519
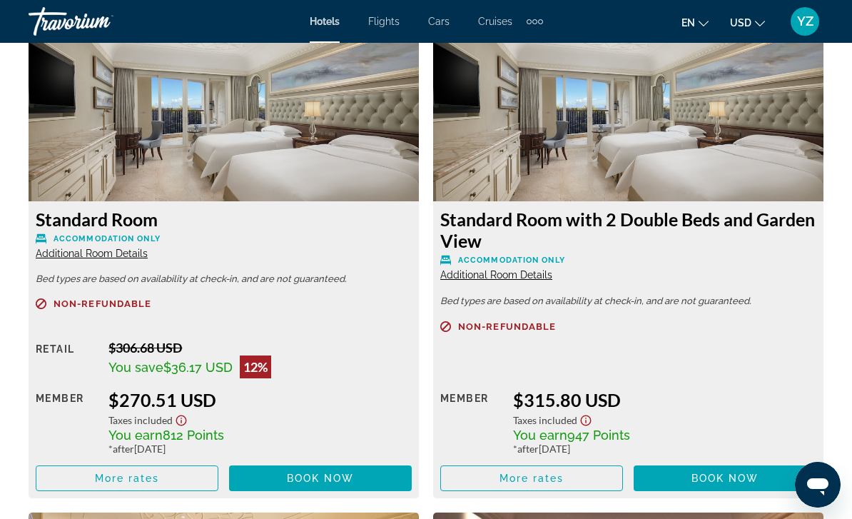
scroll to position [2238, 0]
click at [177, 475] on span "Main content" at bounding box center [126, 478] width 181 height 34
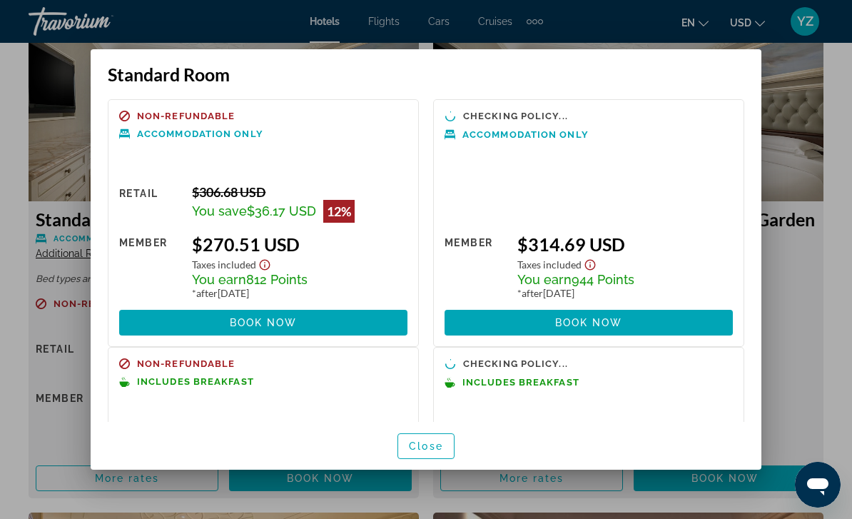
scroll to position [4, 0]
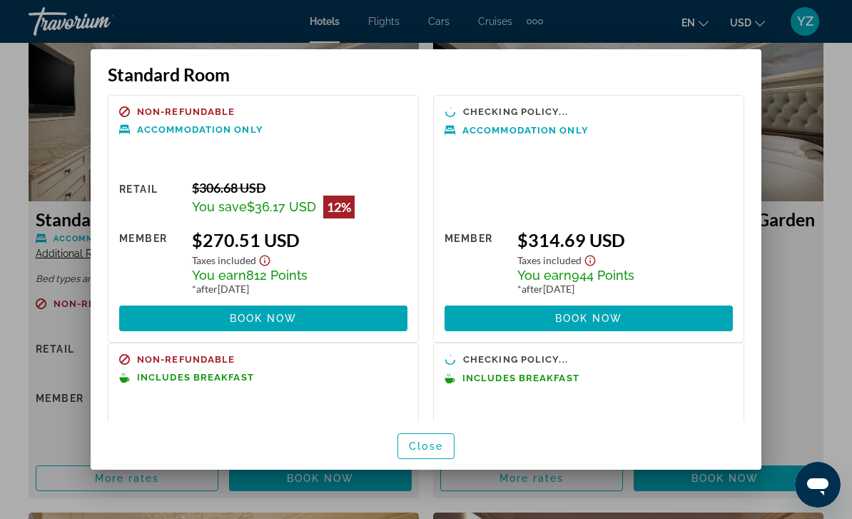
click at [813, 85] on div at bounding box center [426, 259] width 852 height 519
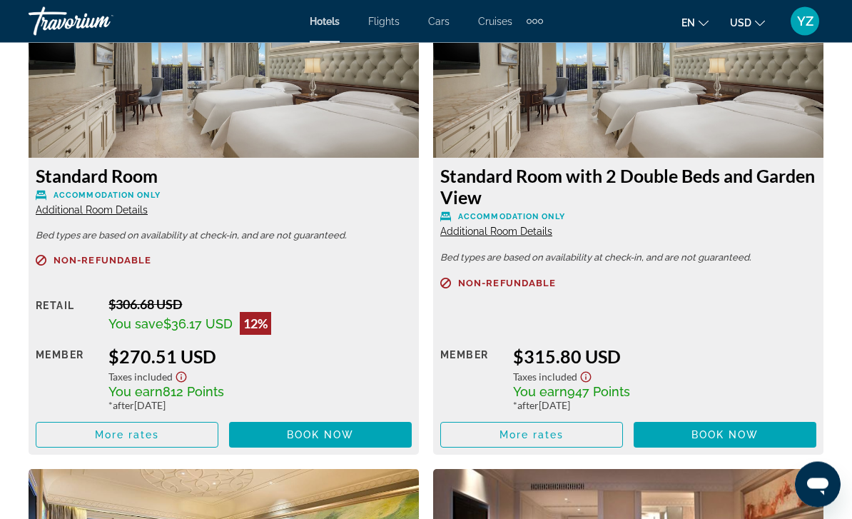
scroll to position [2289, 0]
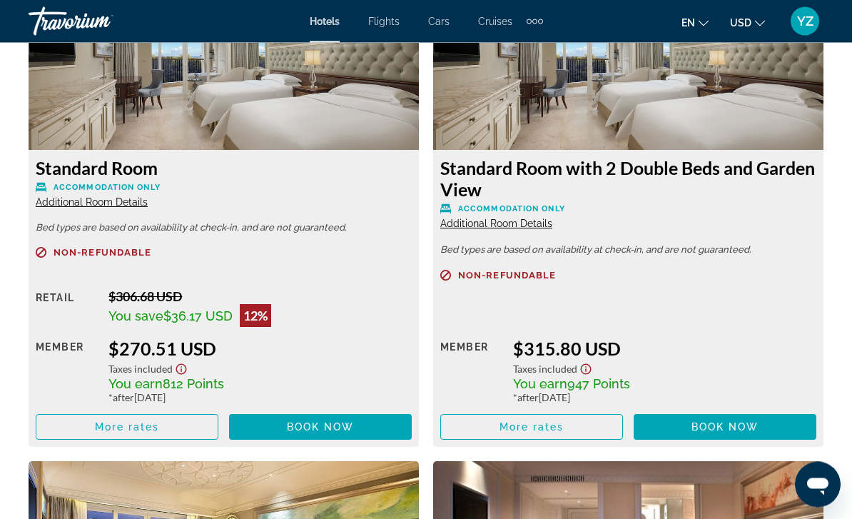
click at [576, 427] on span "Main content" at bounding box center [531, 427] width 181 height 34
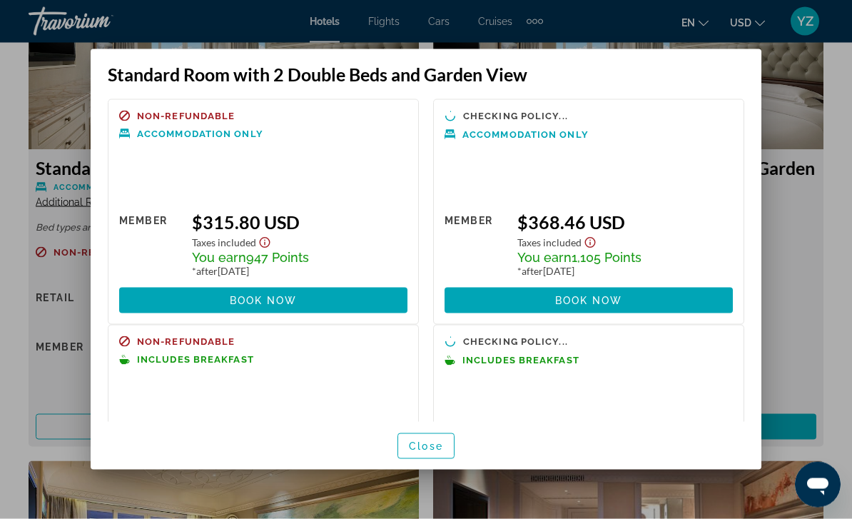
scroll to position [0, 0]
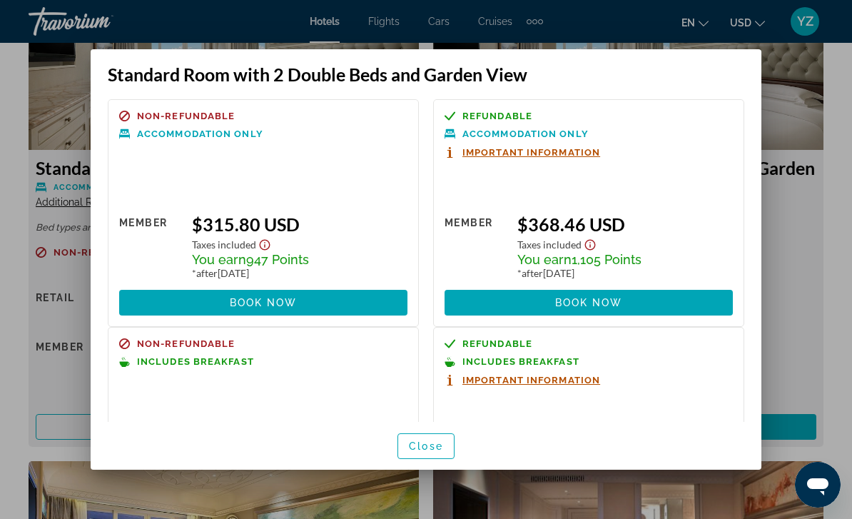
click at [804, 214] on div at bounding box center [426, 259] width 852 height 519
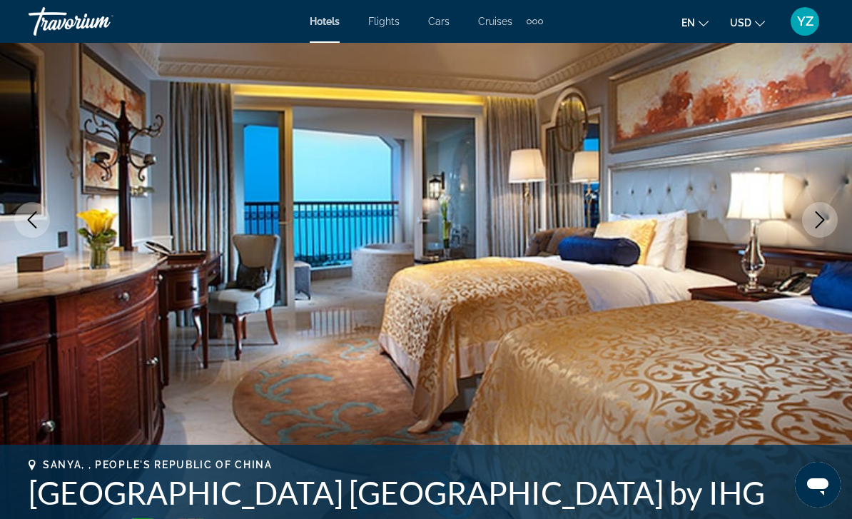
scroll to position [160, 0]
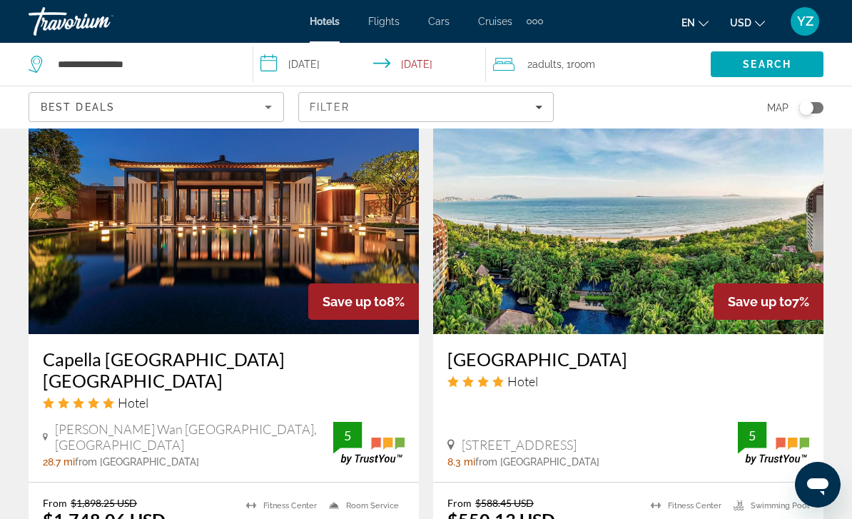
scroll to position [1167, 0]
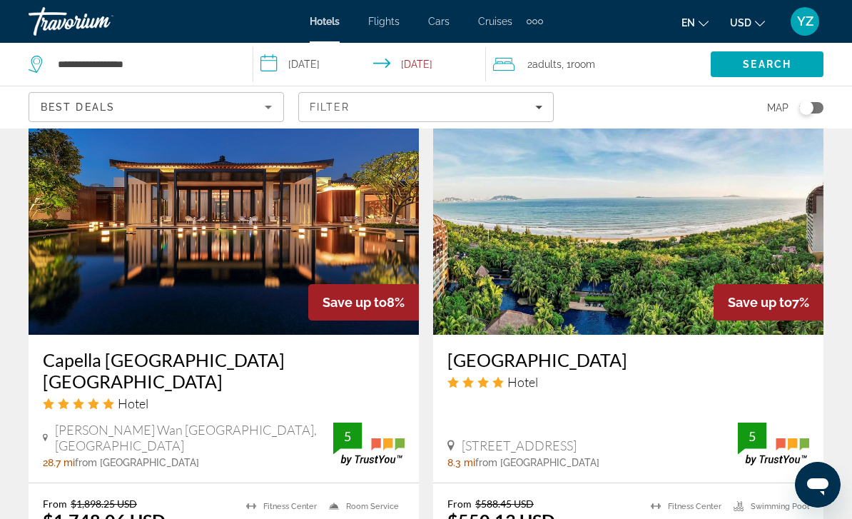
click at [771, 215] on img "Main content" at bounding box center [628, 220] width 390 height 228
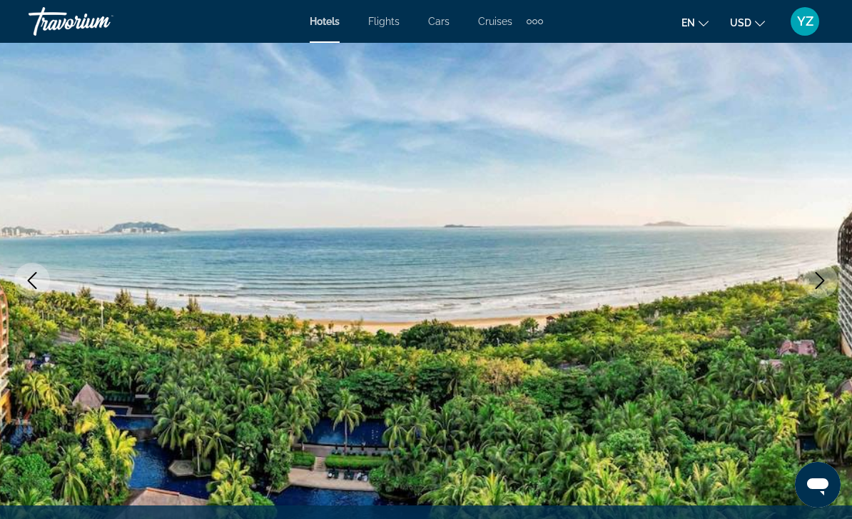
scroll to position [115, 0]
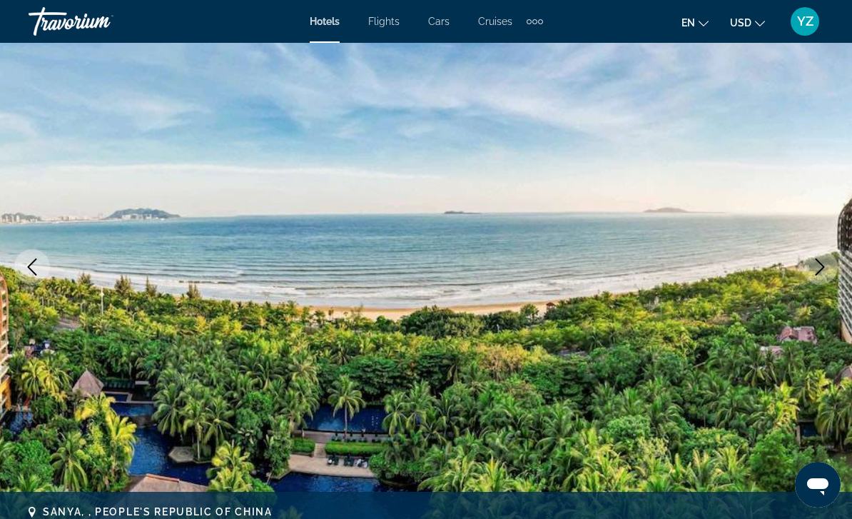
click at [820, 270] on icon "Next image" at bounding box center [819, 266] width 17 height 17
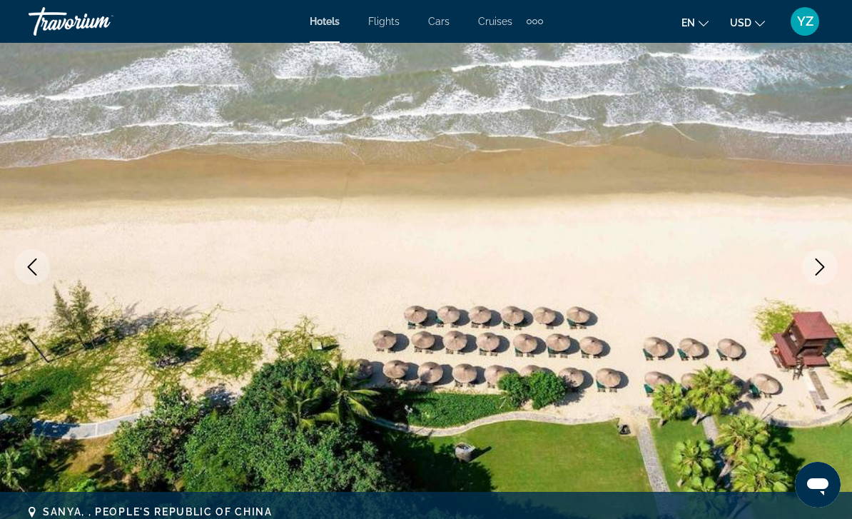
click at [820, 274] on icon "Next image" at bounding box center [819, 266] width 17 height 17
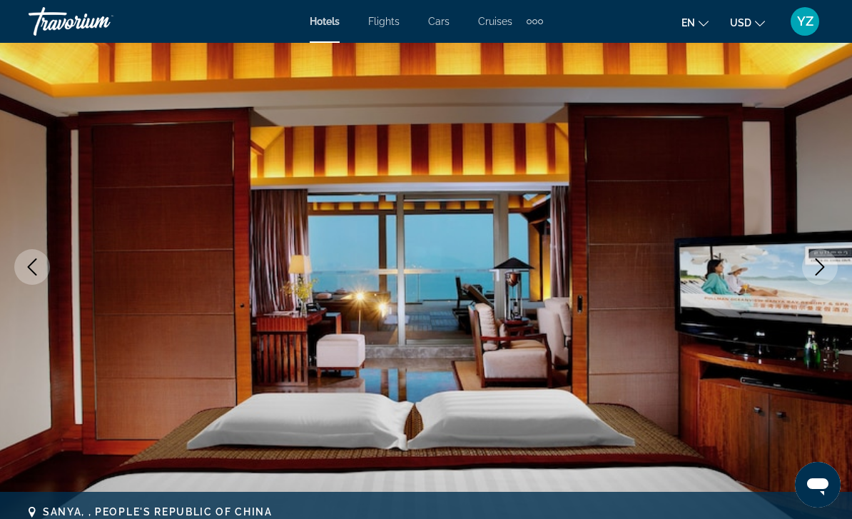
click at [815, 283] on button "Next image" at bounding box center [820, 267] width 36 height 36
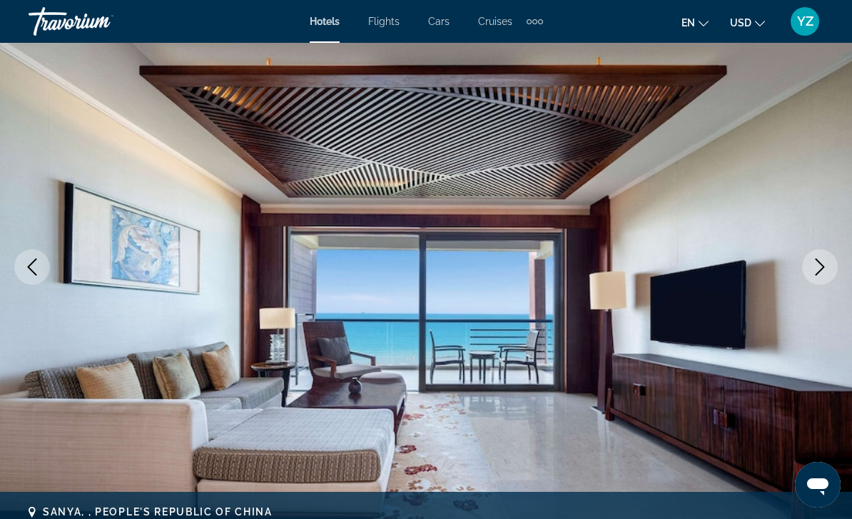
click at [815, 281] on button "Next image" at bounding box center [820, 267] width 36 height 36
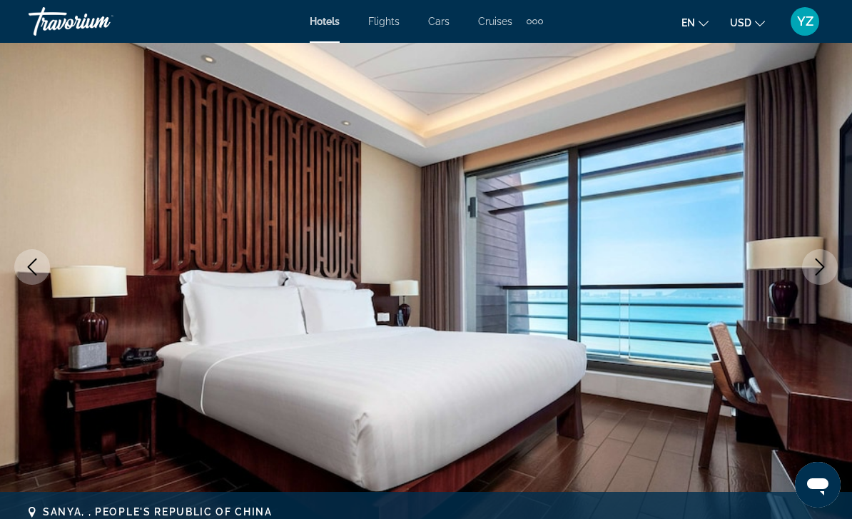
click at [815, 269] on icon "Next image" at bounding box center [819, 266] width 17 height 17
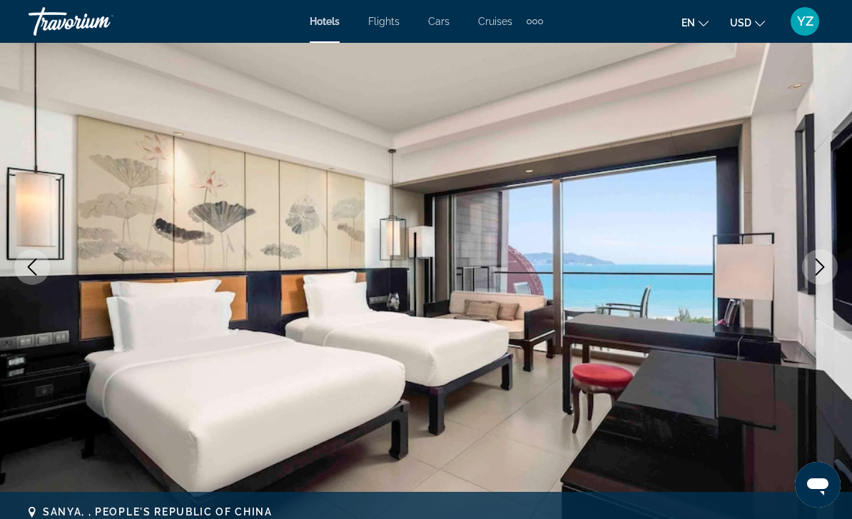
click at [815, 268] on icon "Next image" at bounding box center [819, 266] width 17 height 17
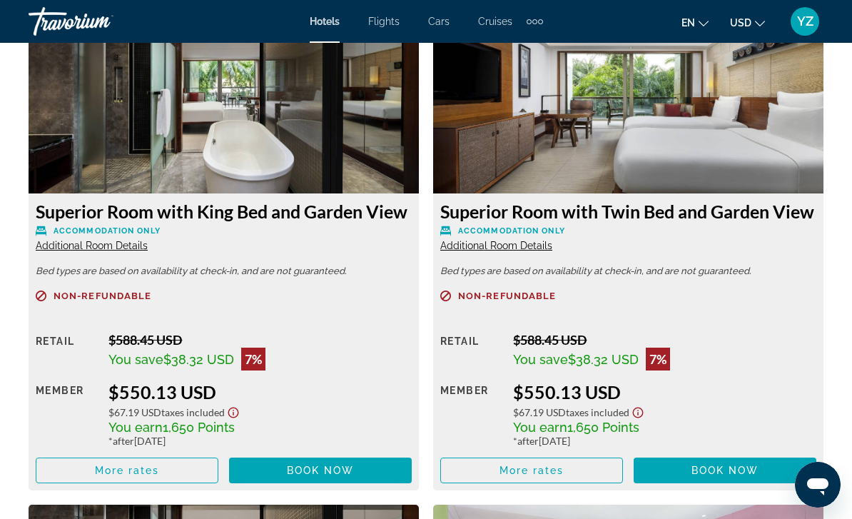
scroll to position [2261, 0]
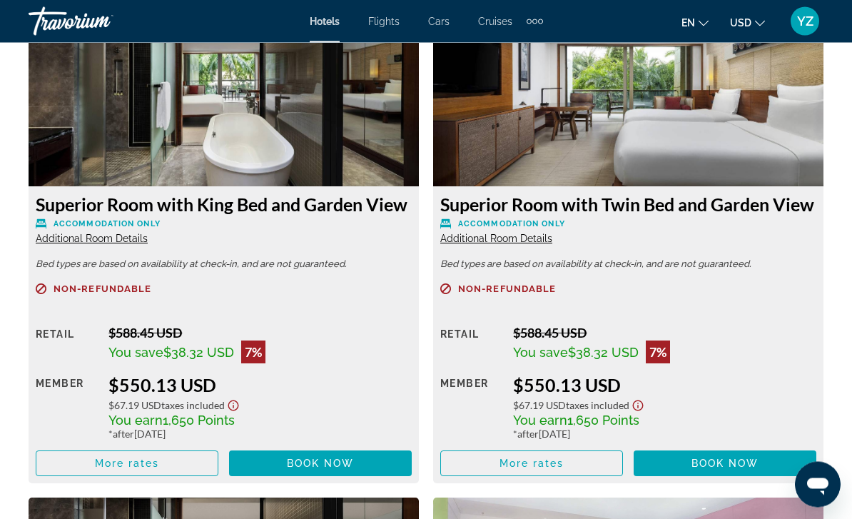
click at [149, 458] on span "More rates" at bounding box center [127, 463] width 65 height 11
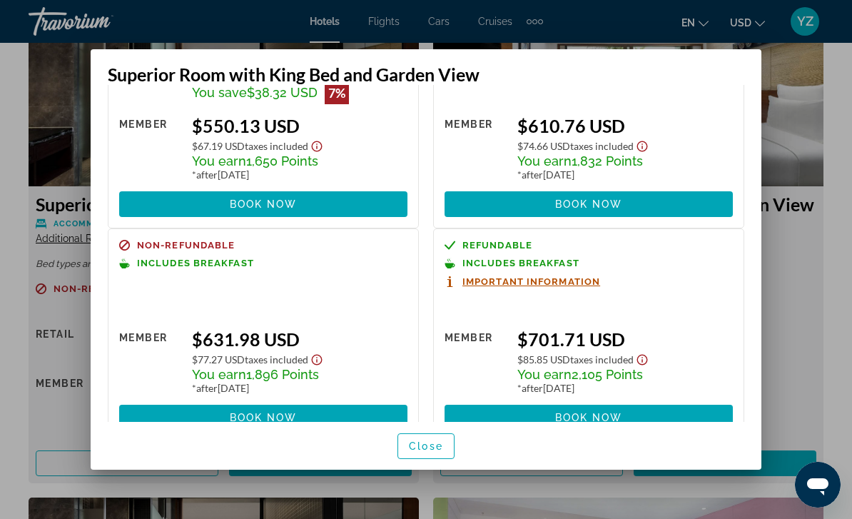
scroll to position [118, 0]
click at [811, 111] on div at bounding box center [426, 259] width 852 height 519
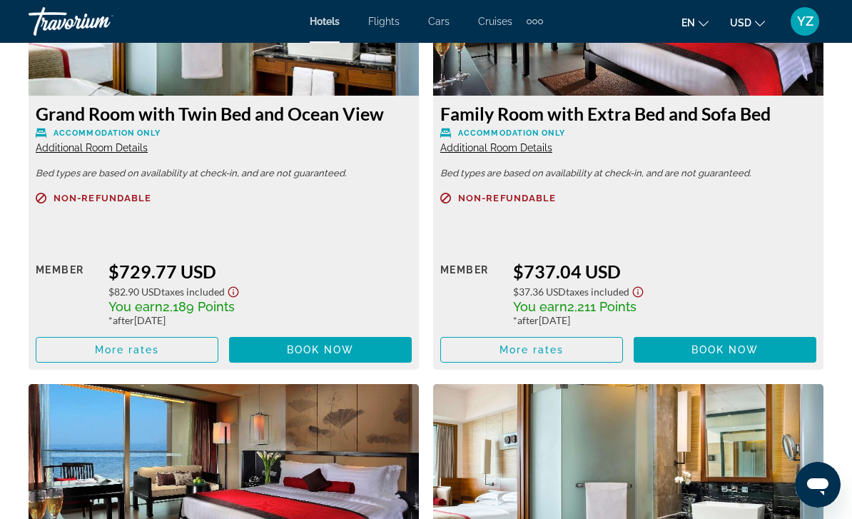
scroll to position [5303, 0]
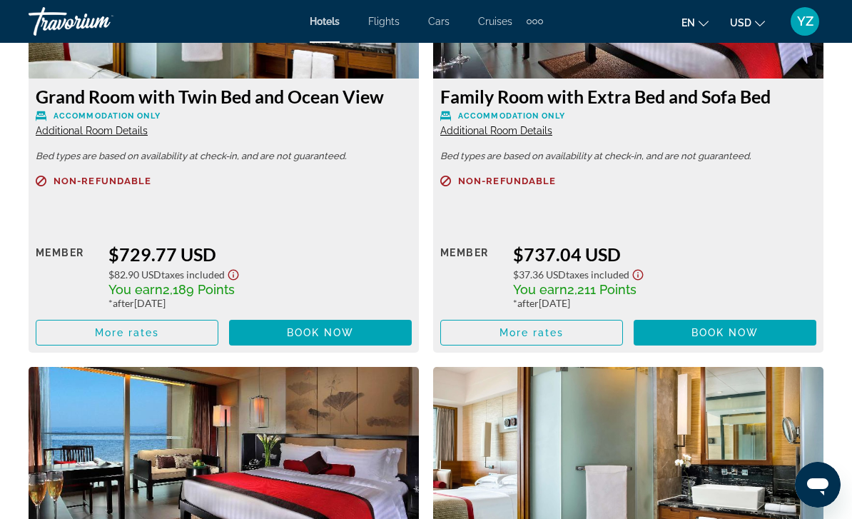
click at [600, 315] on span "Main content" at bounding box center [531, 332] width 181 height 34
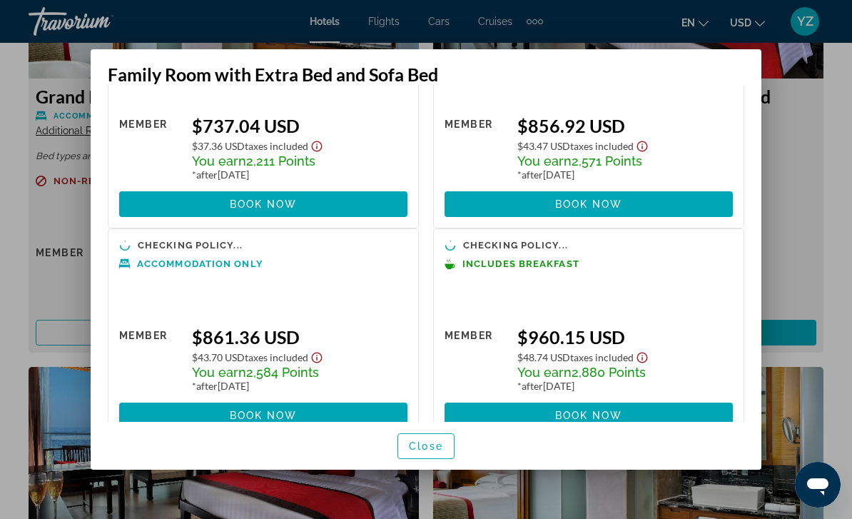
scroll to position [95, 0]
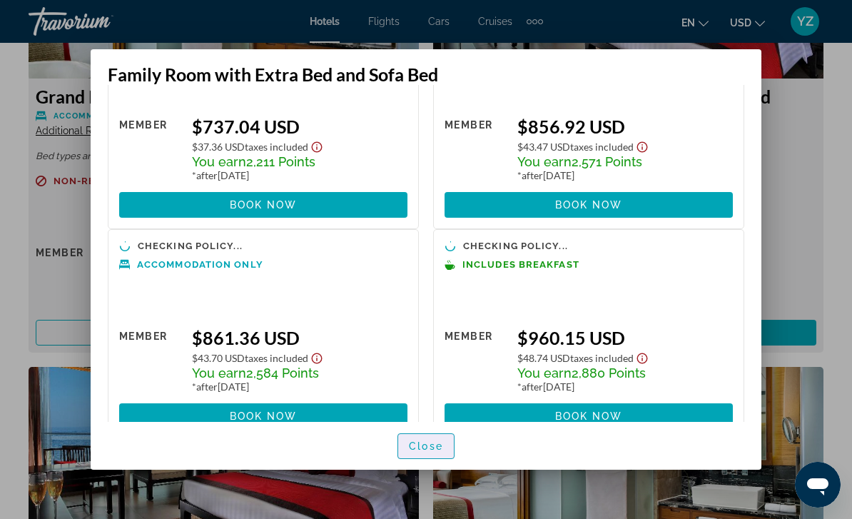
click at [444, 463] on span "button" at bounding box center [426, 446] width 56 height 34
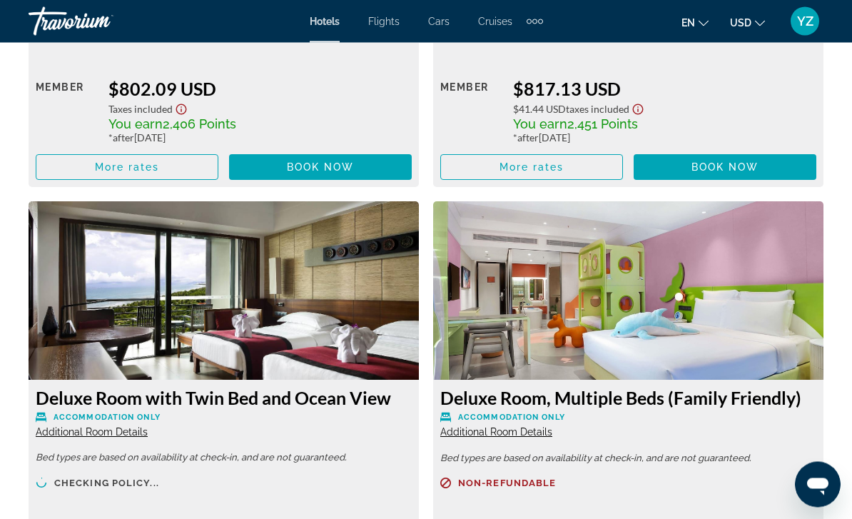
scroll to position [6437, 0]
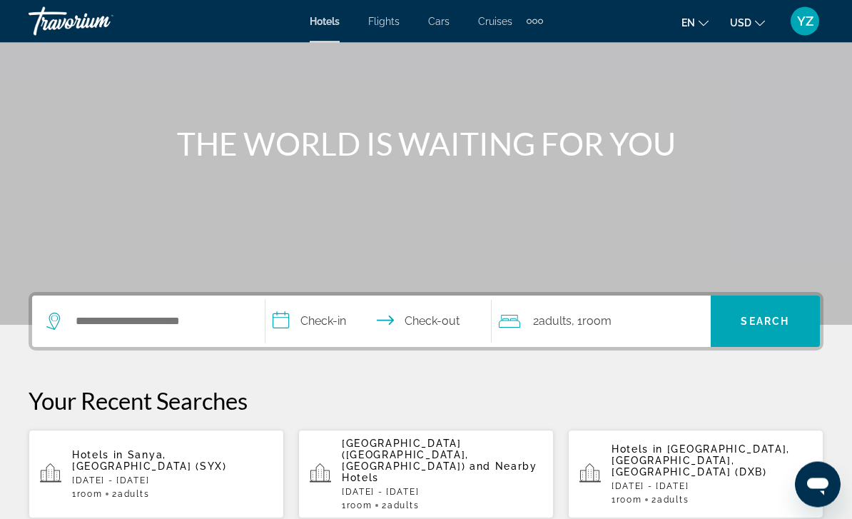
scroll to position [139, 0]
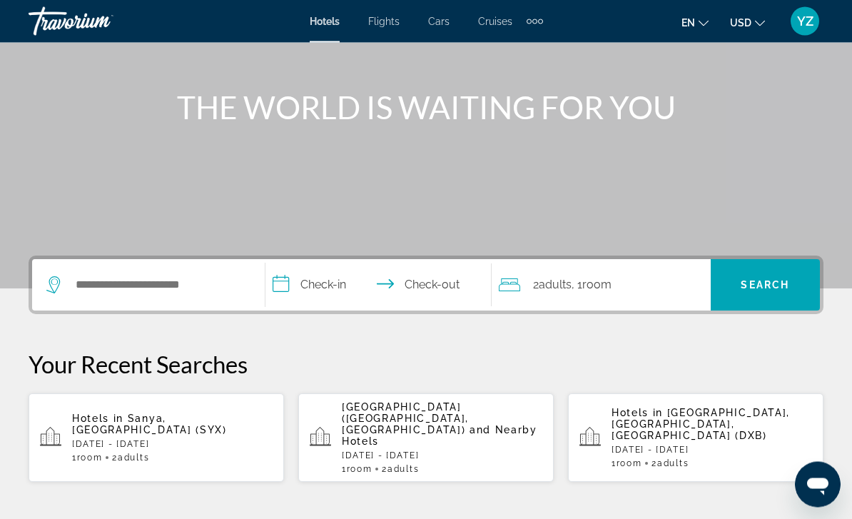
click at [183, 439] on p "[DATE] - [DATE]" at bounding box center [172, 444] width 200 height 10
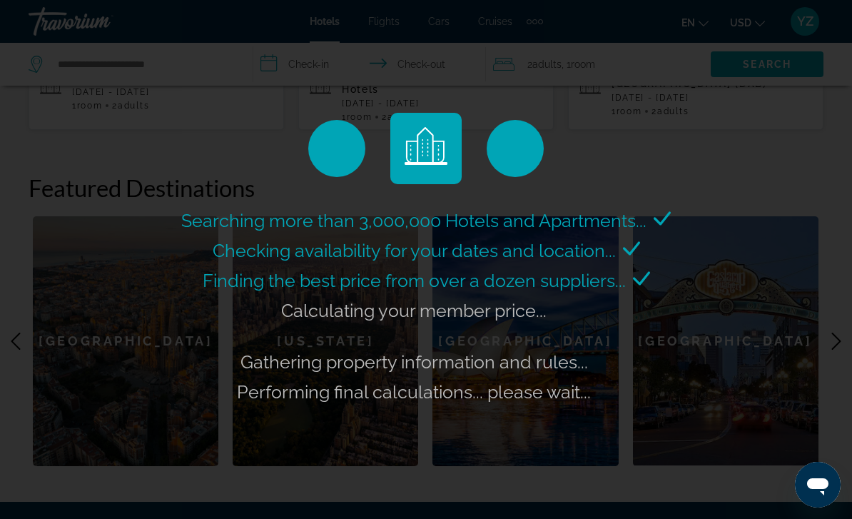
scroll to position [493, 0]
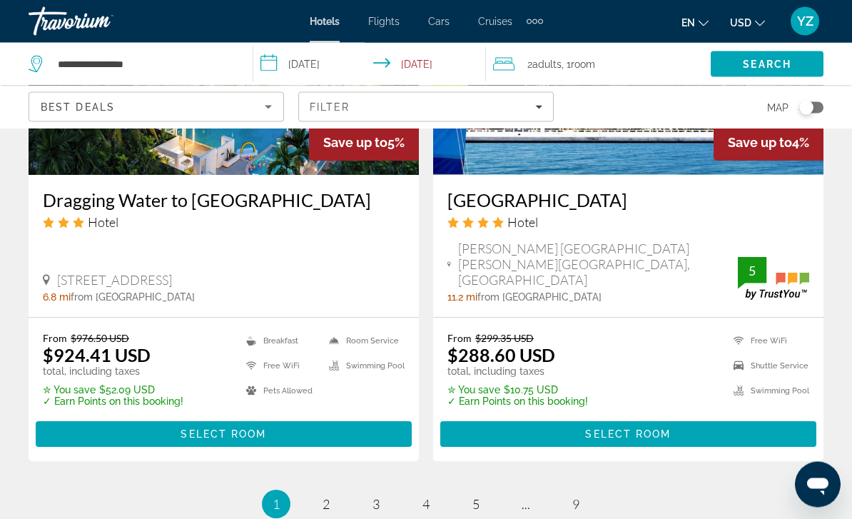
scroll to position [2999, 0]
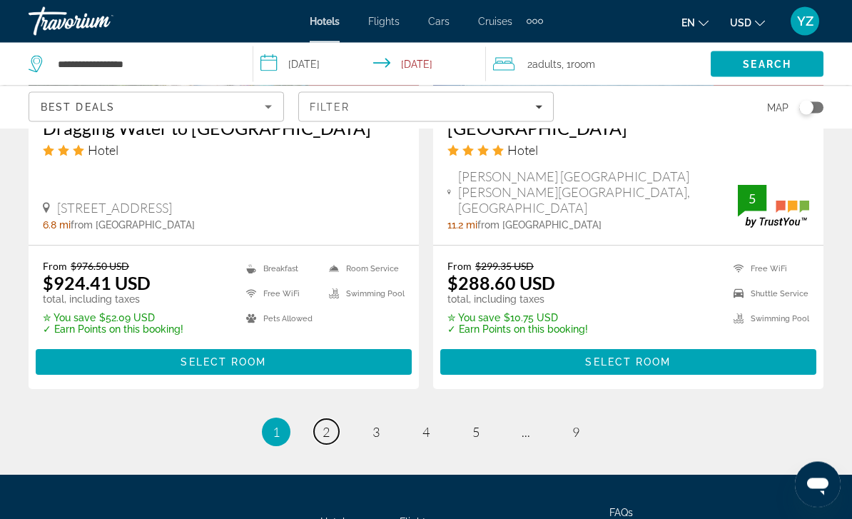
click at [331, 419] on link "page 2" at bounding box center [326, 431] width 25 height 25
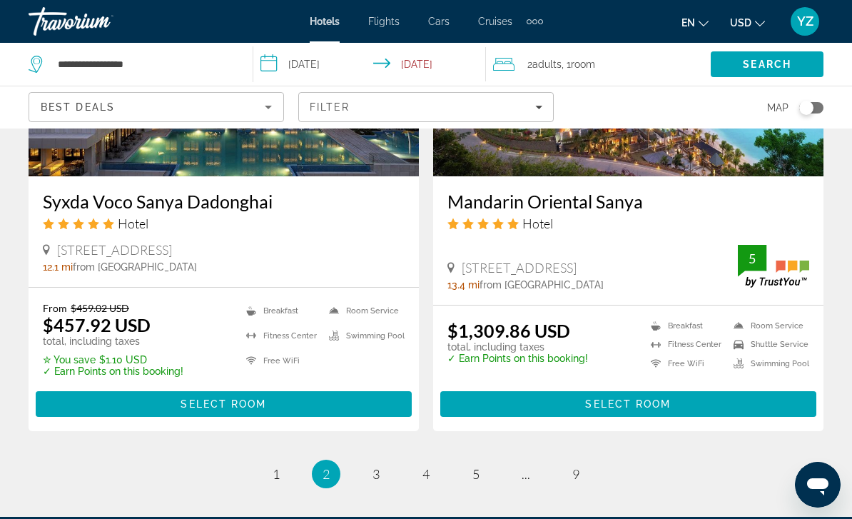
scroll to position [2994, 0]
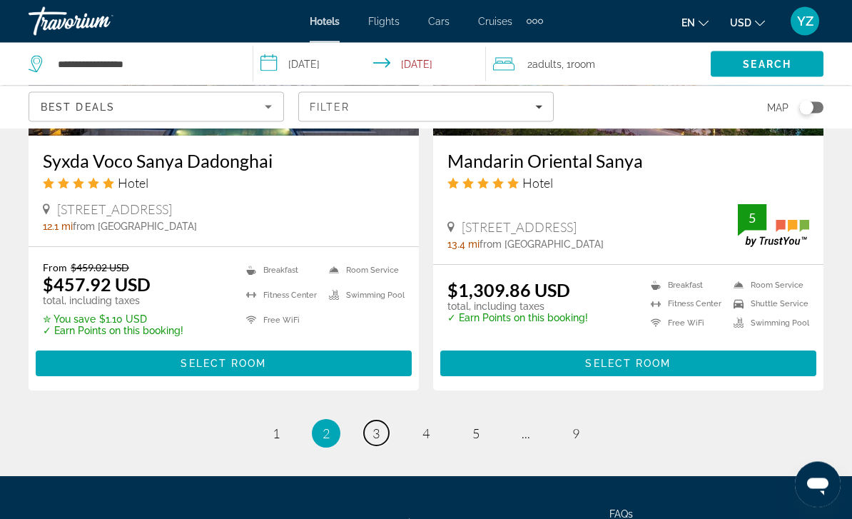
click at [384, 421] on link "page 3" at bounding box center [376, 433] width 25 height 25
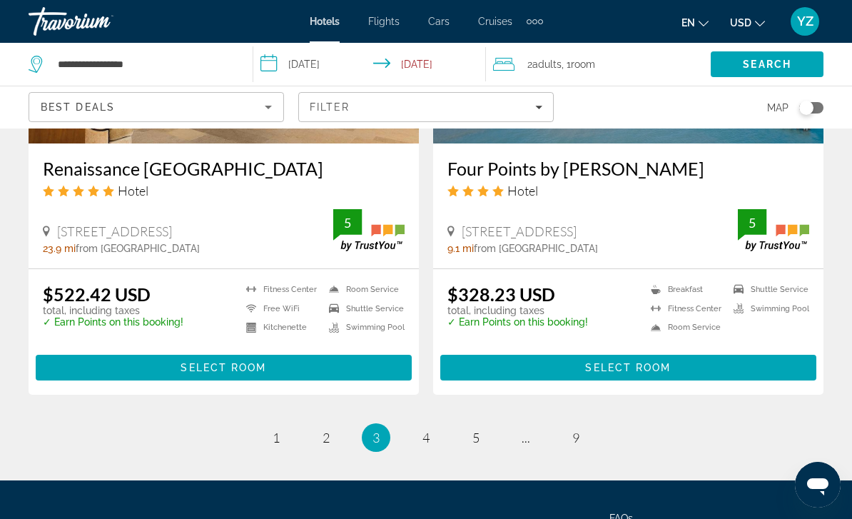
scroll to position [2899, 0]
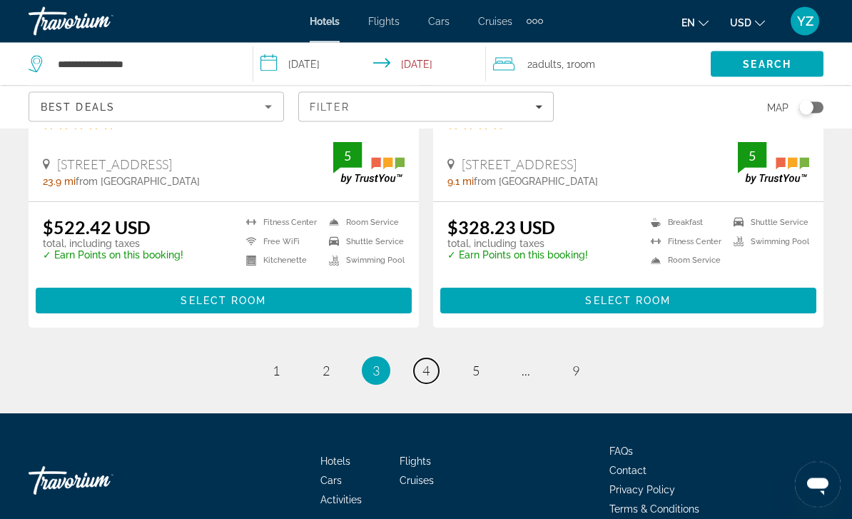
click at [427, 363] on span "4" at bounding box center [425, 371] width 7 height 16
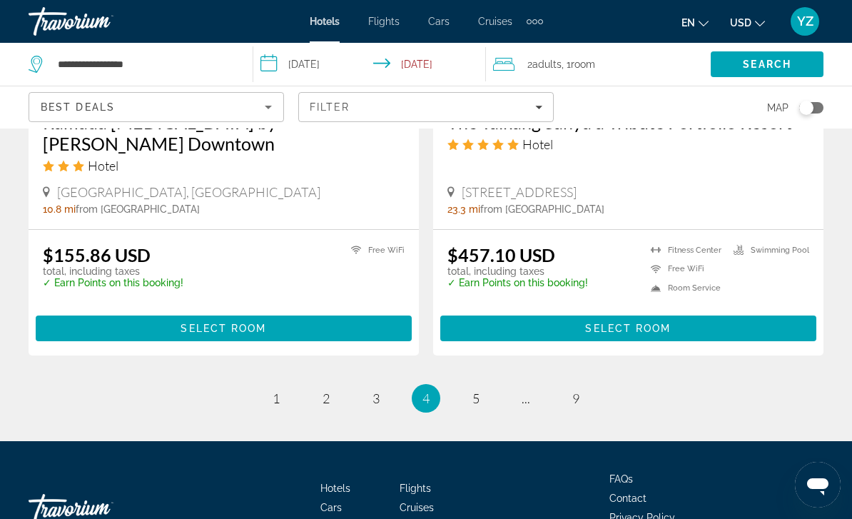
scroll to position [2908, 0]
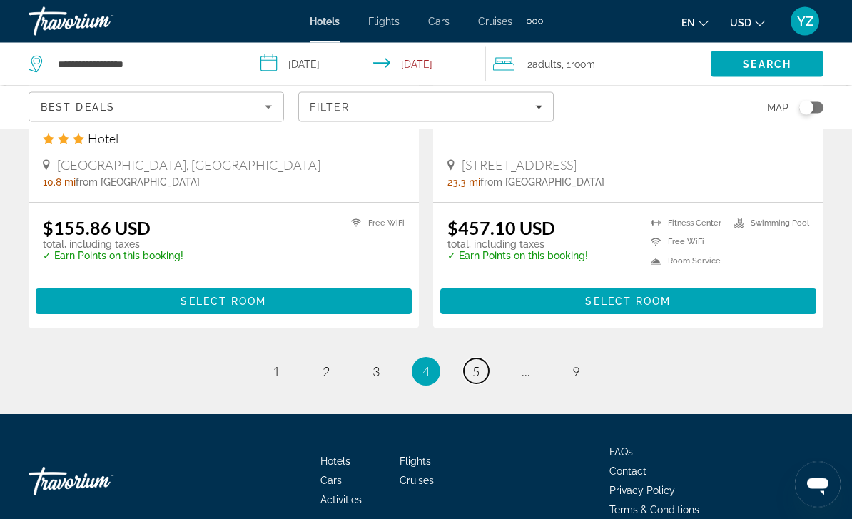
click at [479, 364] on span "5" at bounding box center [475, 372] width 7 height 16
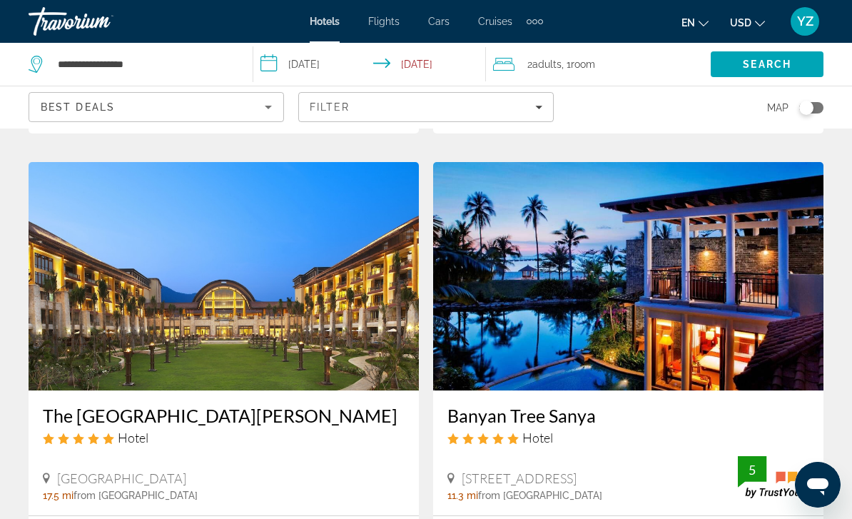
scroll to position [531, 0]
click at [732, 206] on img "Main content" at bounding box center [628, 277] width 390 height 228
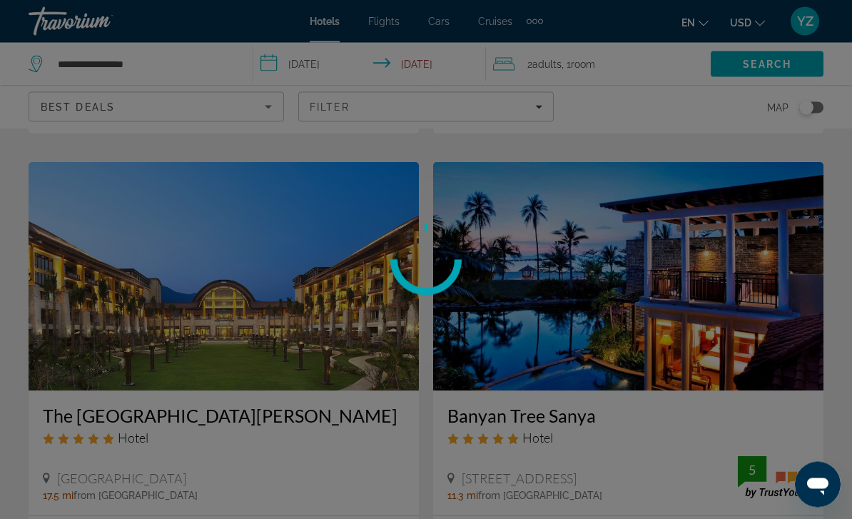
scroll to position [532, 0]
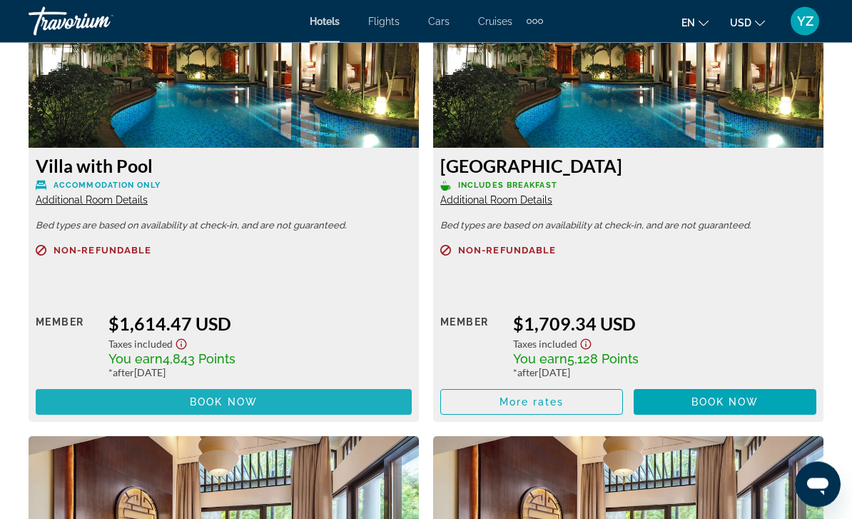
scroll to position [2301, 0]
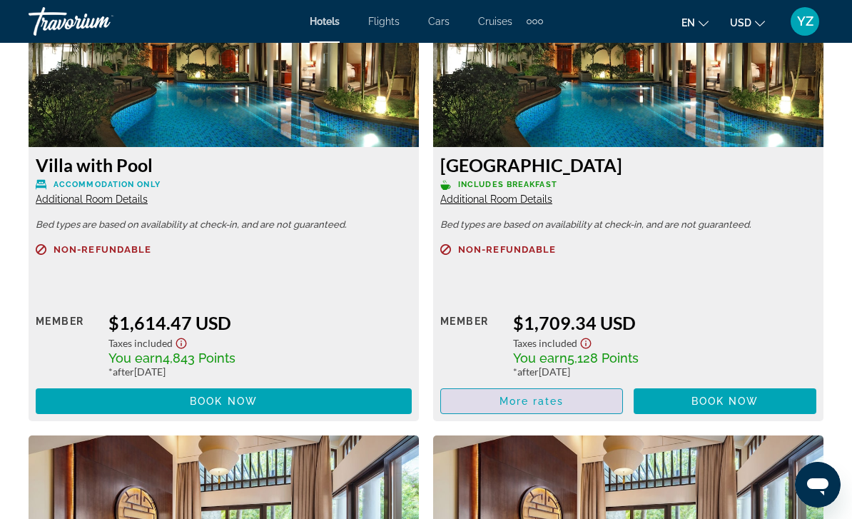
click at [613, 399] on span "Main content" at bounding box center [531, 401] width 181 height 34
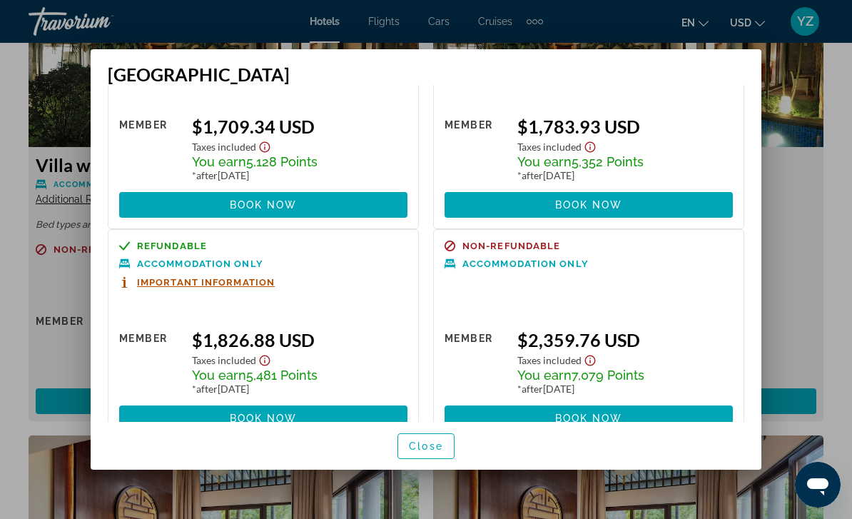
scroll to position [97, 0]
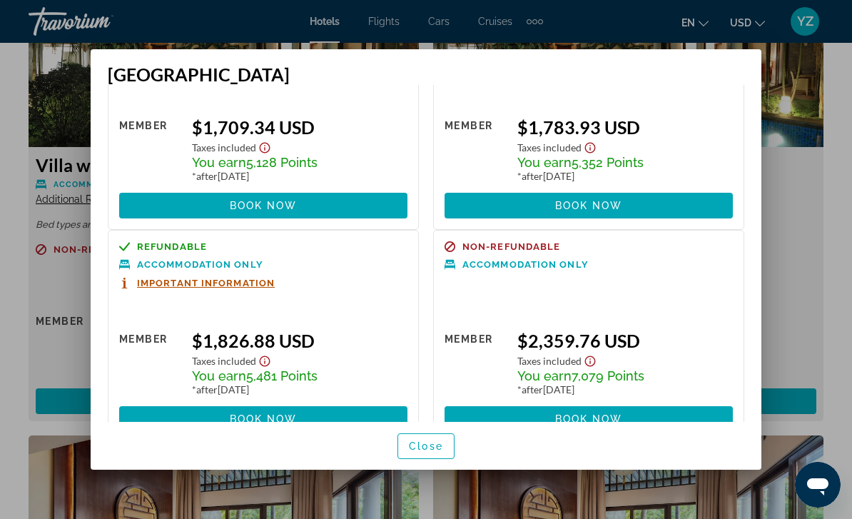
click at [440, 452] on span "Close" at bounding box center [426, 445] width 34 height 11
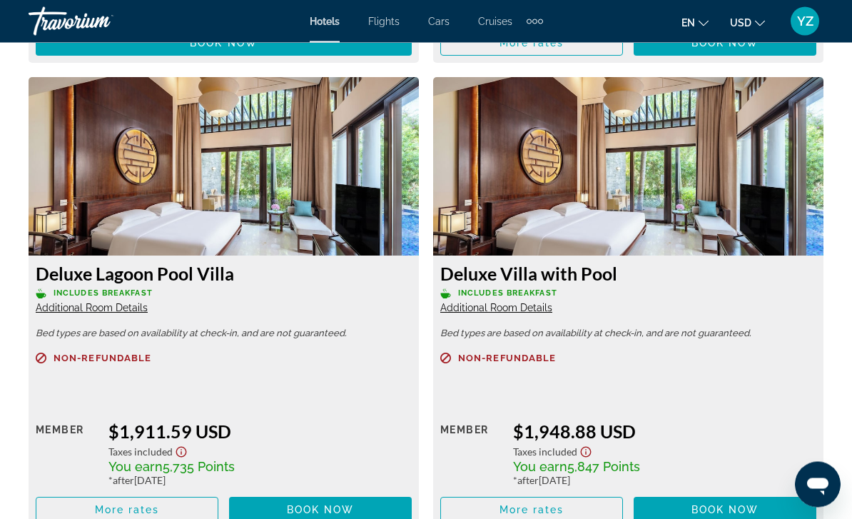
scroll to position [2659, 0]
click at [152, 509] on span "More rates" at bounding box center [127, 509] width 65 height 11
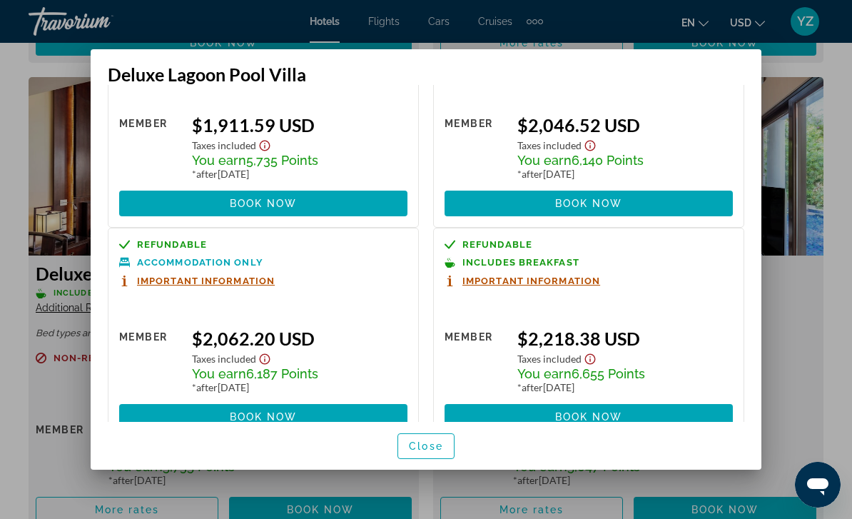
scroll to position [96, 0]
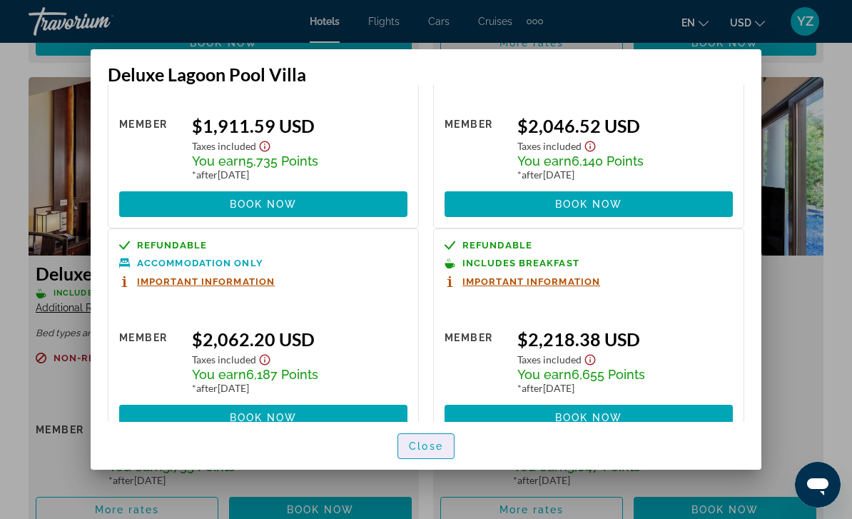
click at [427, 452] on span "Close" at bounding box center [426, 445] width 34 height 11
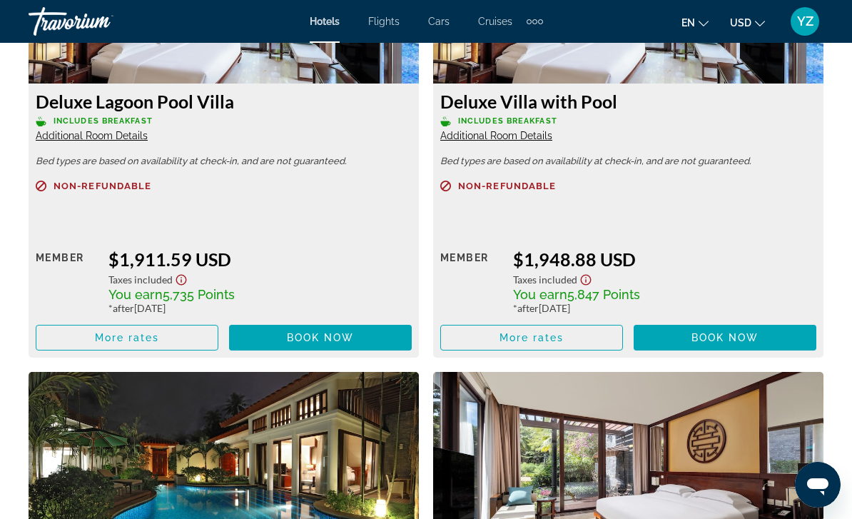
scroll to position [2829, 0]
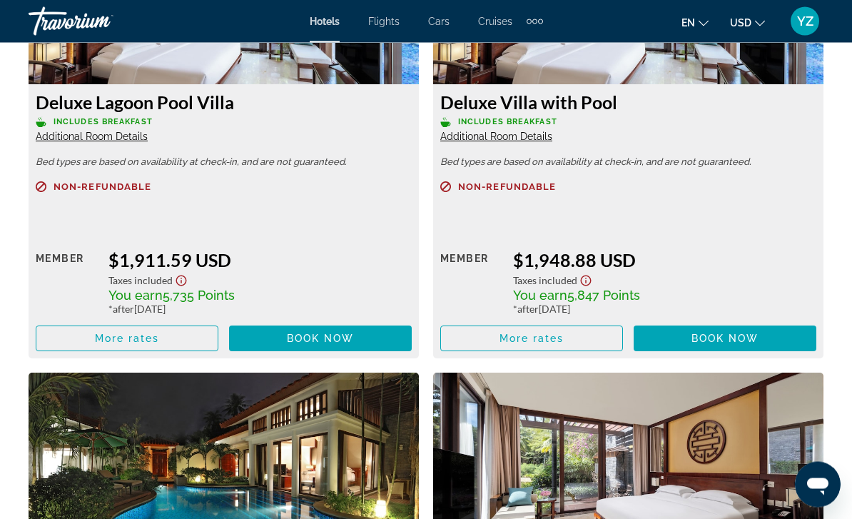
click at [537, 341] on span "More rates" at bounding box center [531, 338] width 65 height 11
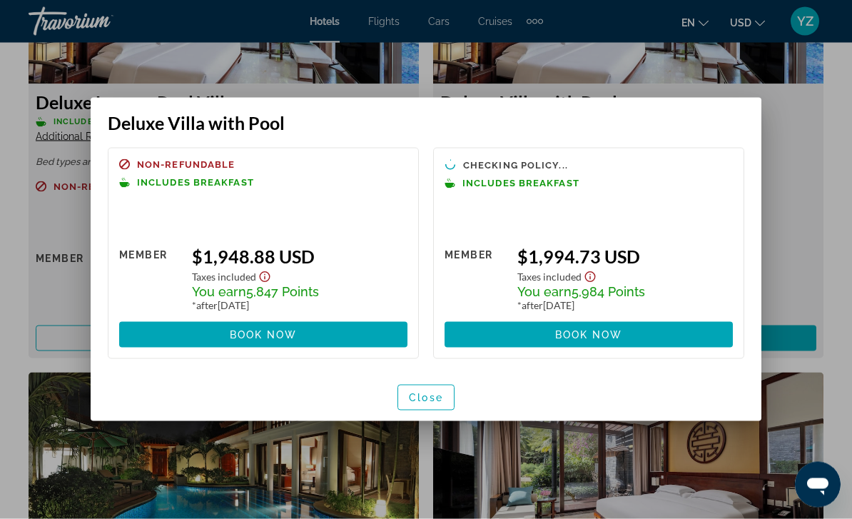
scroll to position [0, 0]
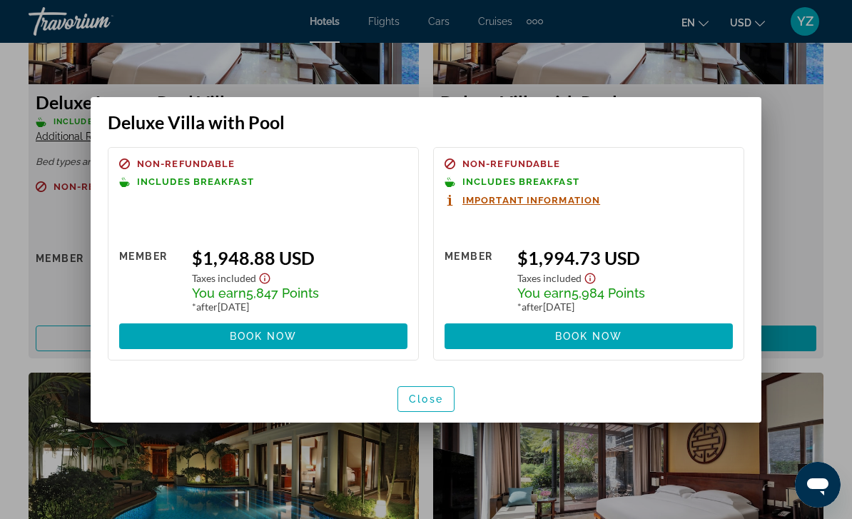
click at [808, 247] on div at bounding box center [426, 259] width 852 height 519
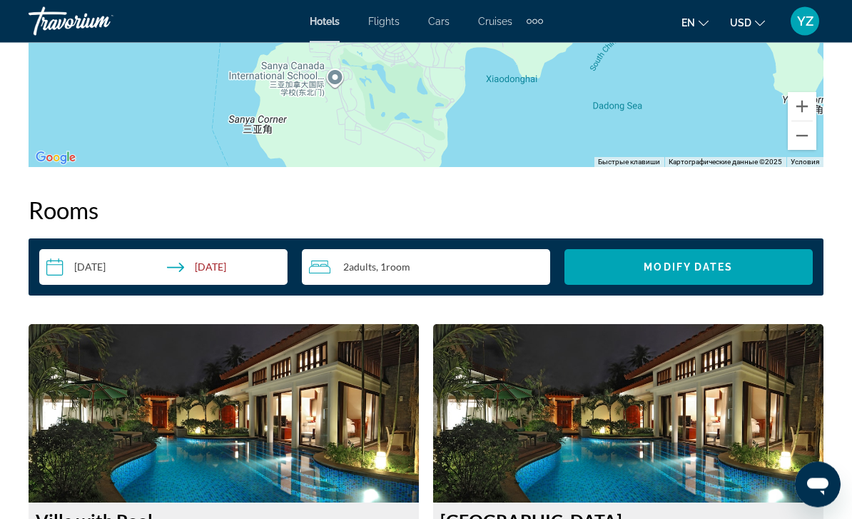
scroll to position [1963, 0]
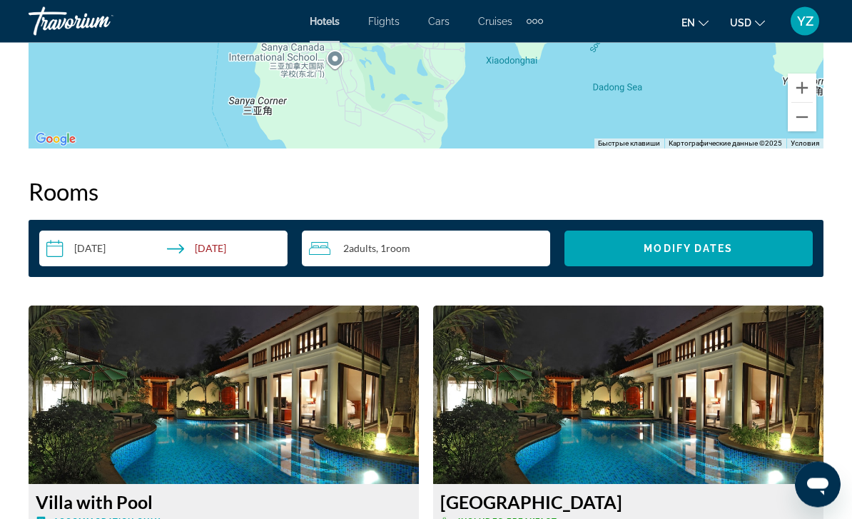
click at [56, 253] on input "**********" at bounding box center [166, 251] width 254 height 40
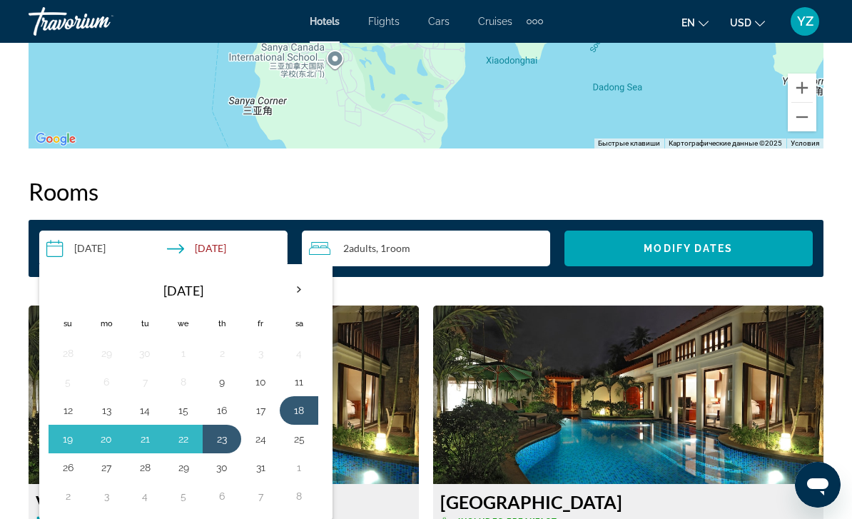
click at [295, 294] on th "Next month" at bounding box center [299, 289] width 39 height 31
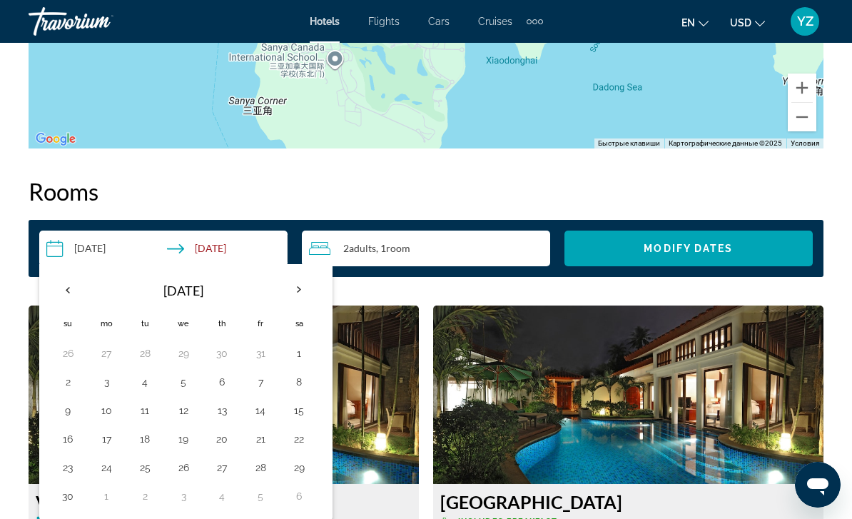
click at [153, 434] on button "18" at bounding box center [144, 439] width 23 height 20
click at [77, 467] on button "23" at bounding box center [67, 467] width 23 height 20
type input "**********"
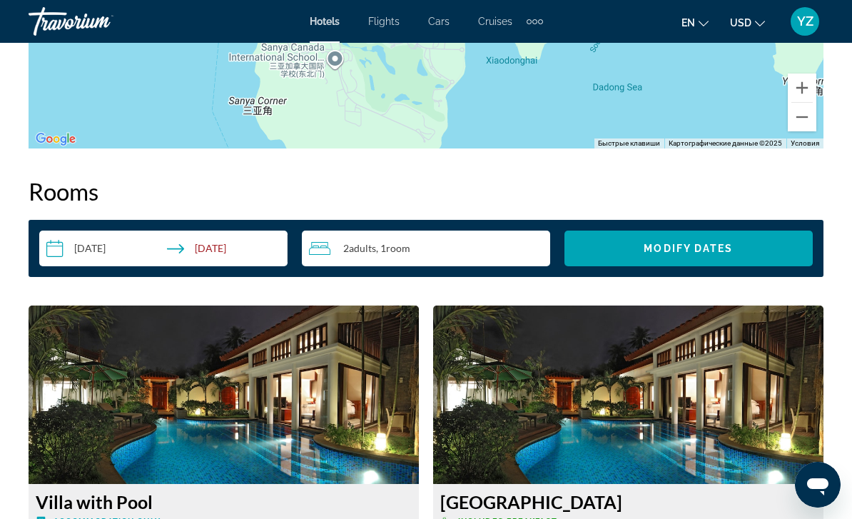
click at [746, 243] on span "Search widget" at bounding box center [688, 248] width 248 height 34
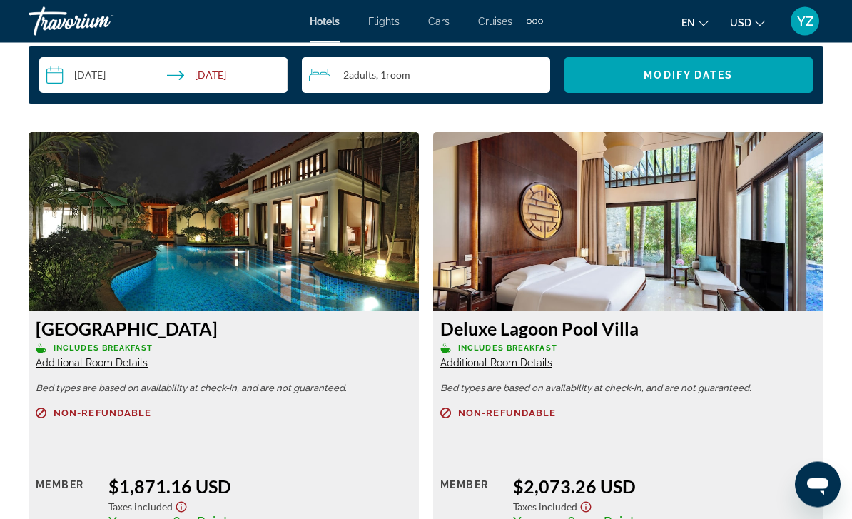
scroll to position [2134, 0]
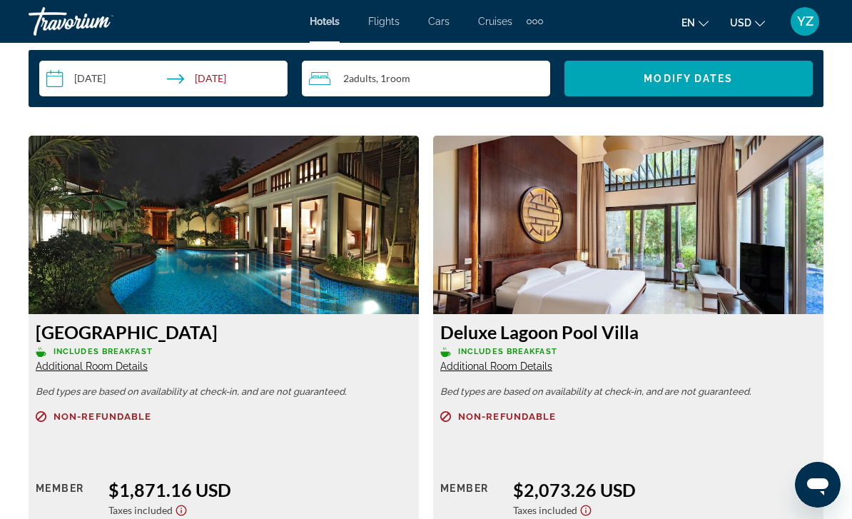
click at [332, 226] on img "Main content" at bounding box center [224, 225] width 390 height 178
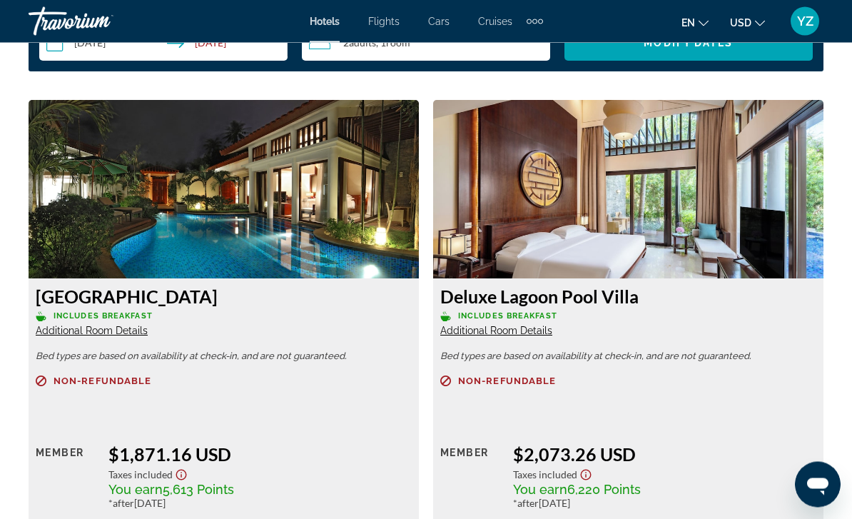
scroll to position [2138, 0]
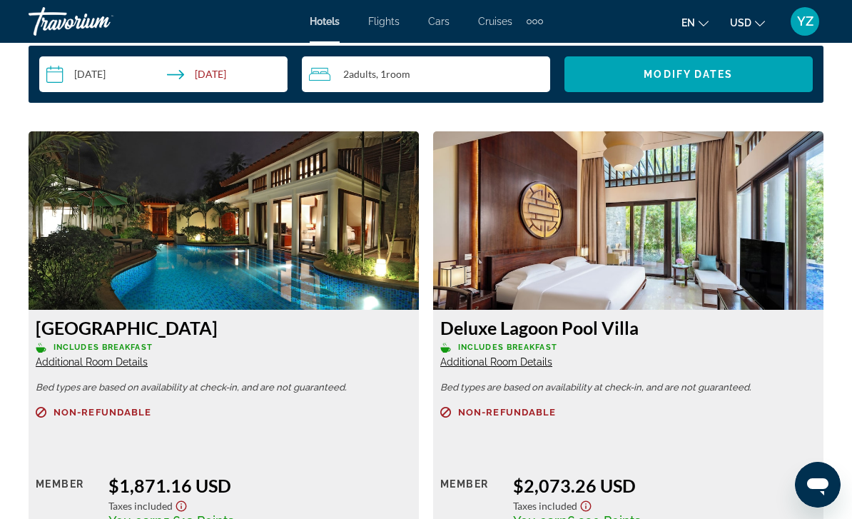
click at [609, 188] on img "Main content" at bounding box center [628, 220] width 390 height 178
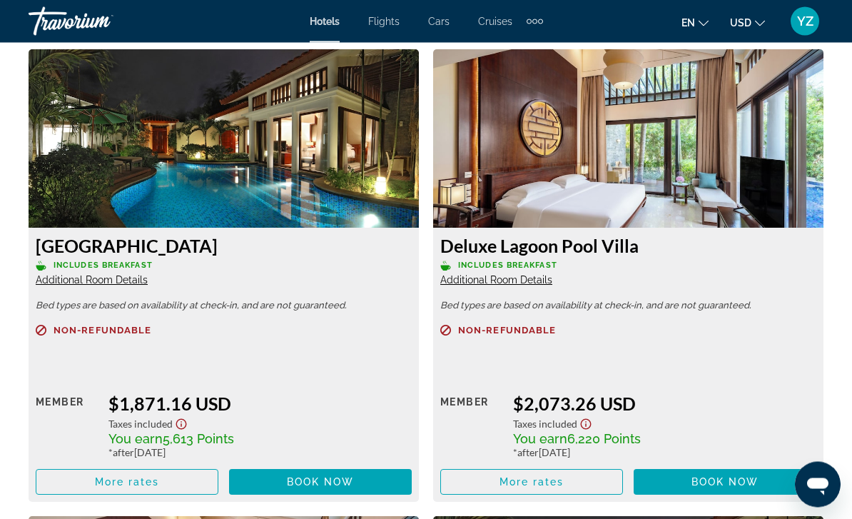
scroll to position [2227, 0]
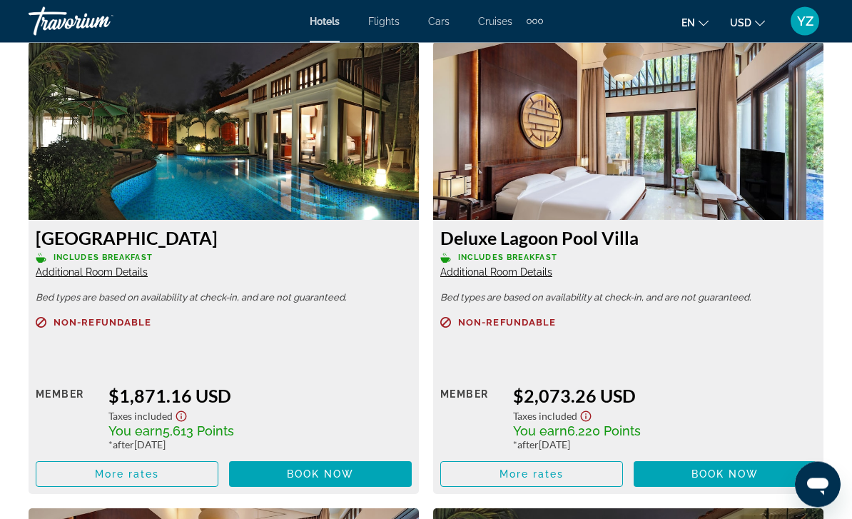
click at [180, 473] on span "Main content" at bounding box center [126, 474] width 181 height 34
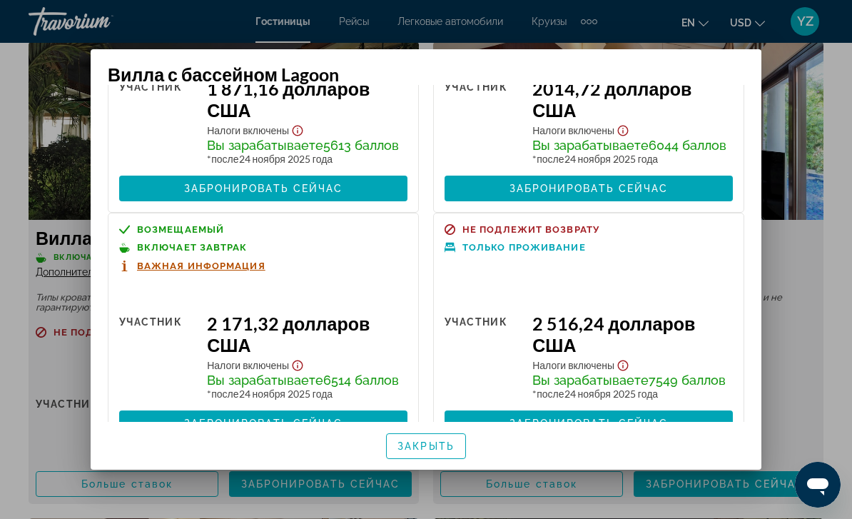
scroll to position [634, 0]
click at [812, 283] on div at bounding box center [426, 259] width 852 height 519
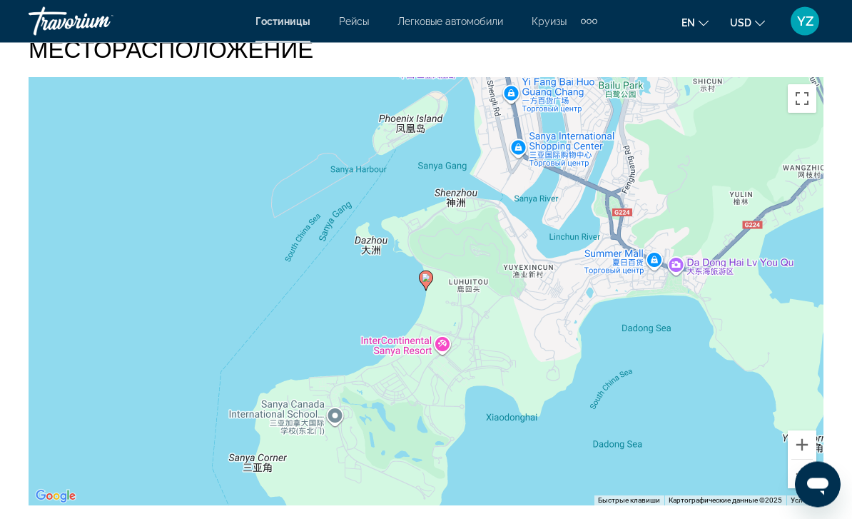
scroll to position [1592, 0]
